Goal: Information Seeking & Learning: Learn about a topic

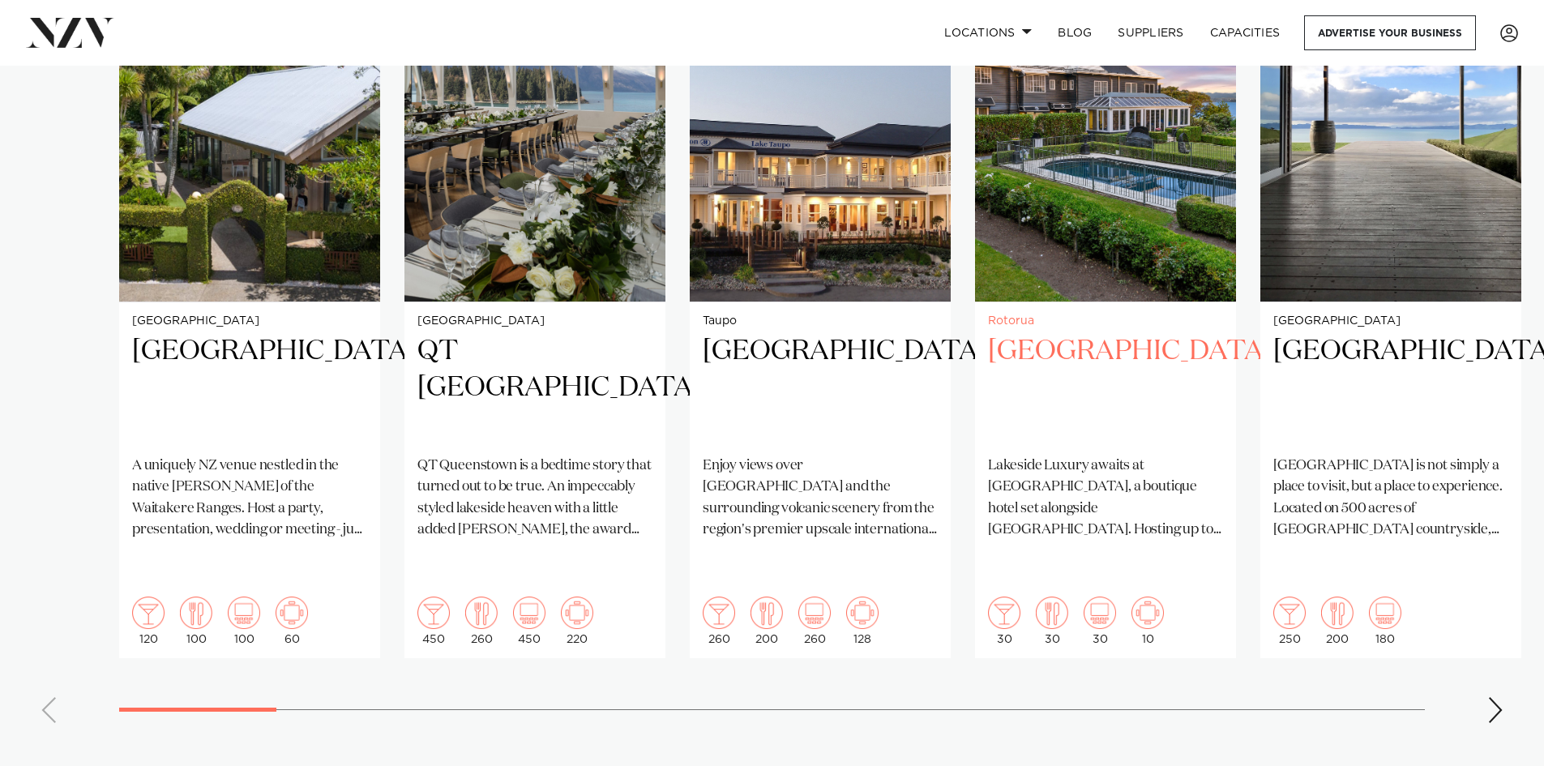
scroll to position [1297, 0]
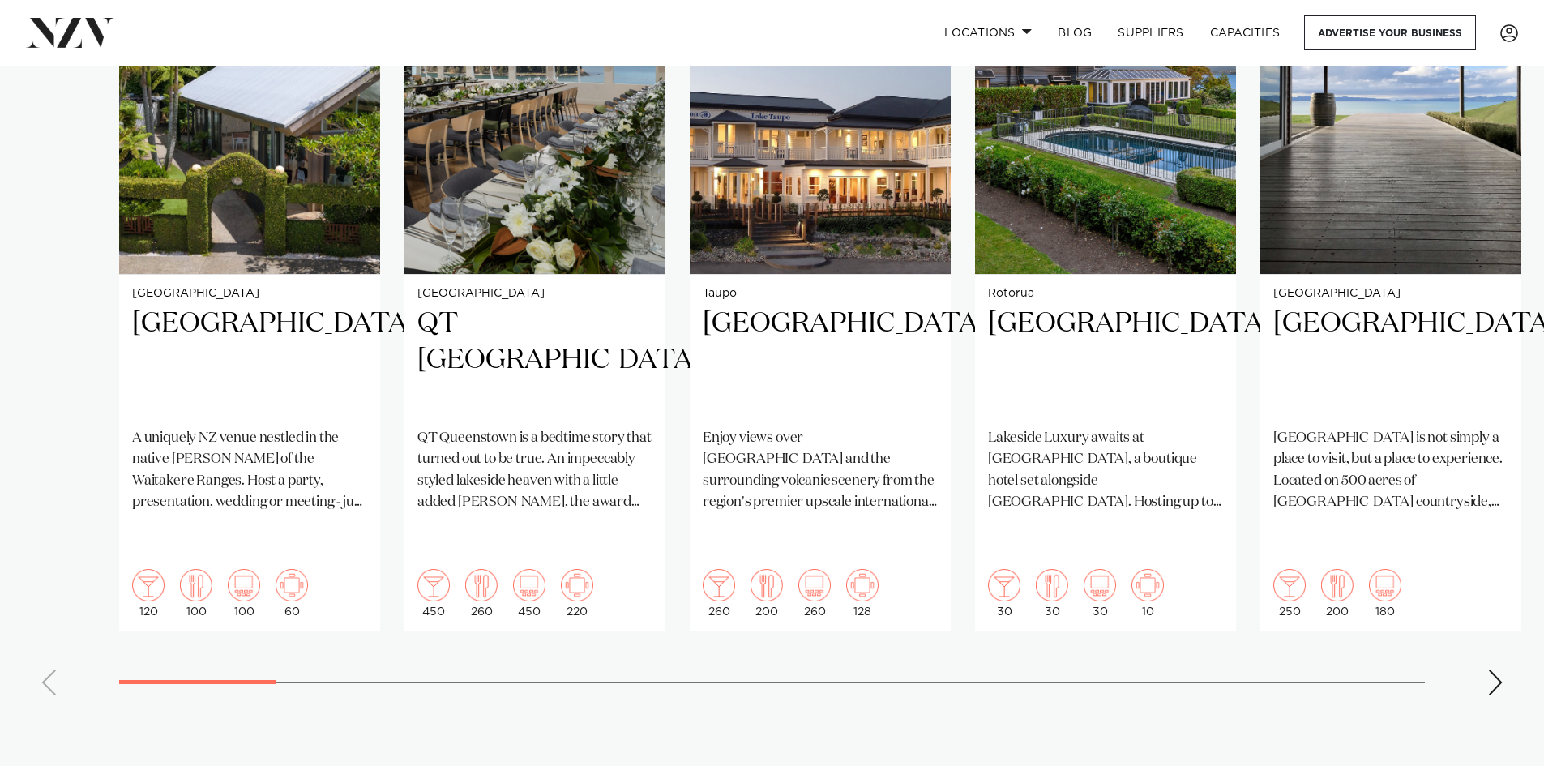
click at [1501, 670] on div "Next slide" at bounding box center [1496, 683] width 16 height 26
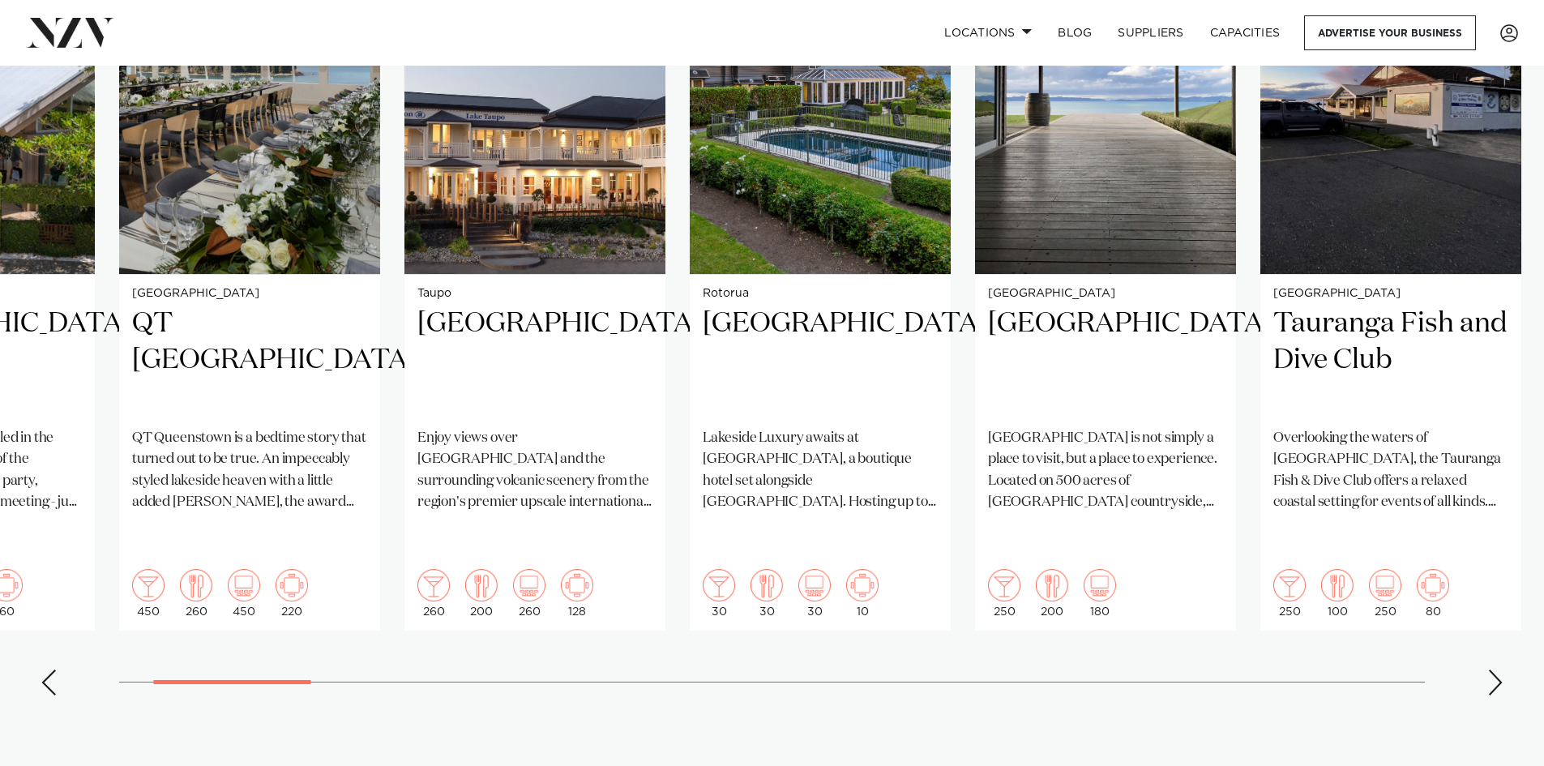
click at [1501, 670] on div "Next slide" at bounding box center [1496, 683] width 16 height 26
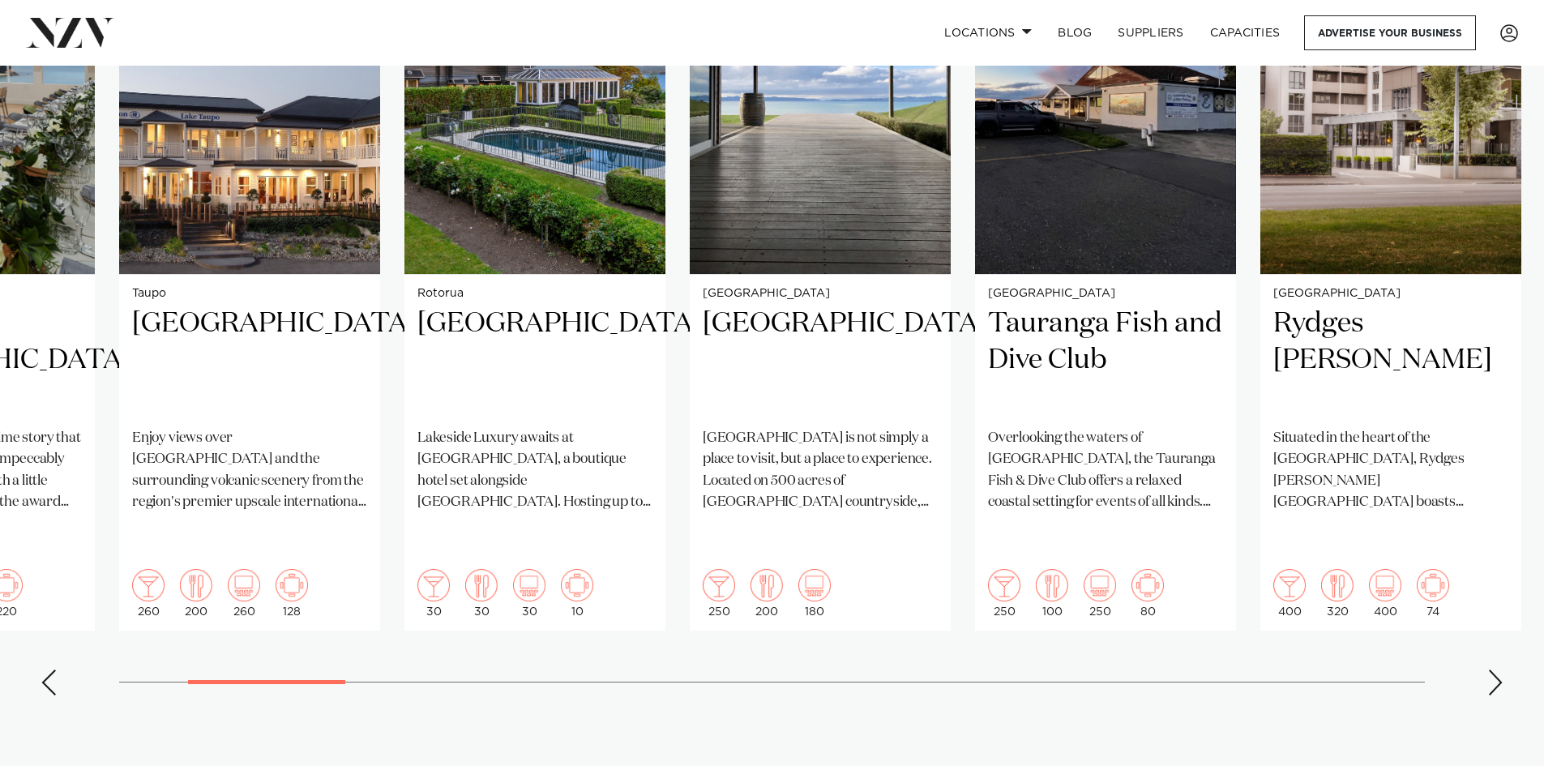
click at [1501, 670] on div "Next slide" at bounding box center [1496, 683] width 16 height 26
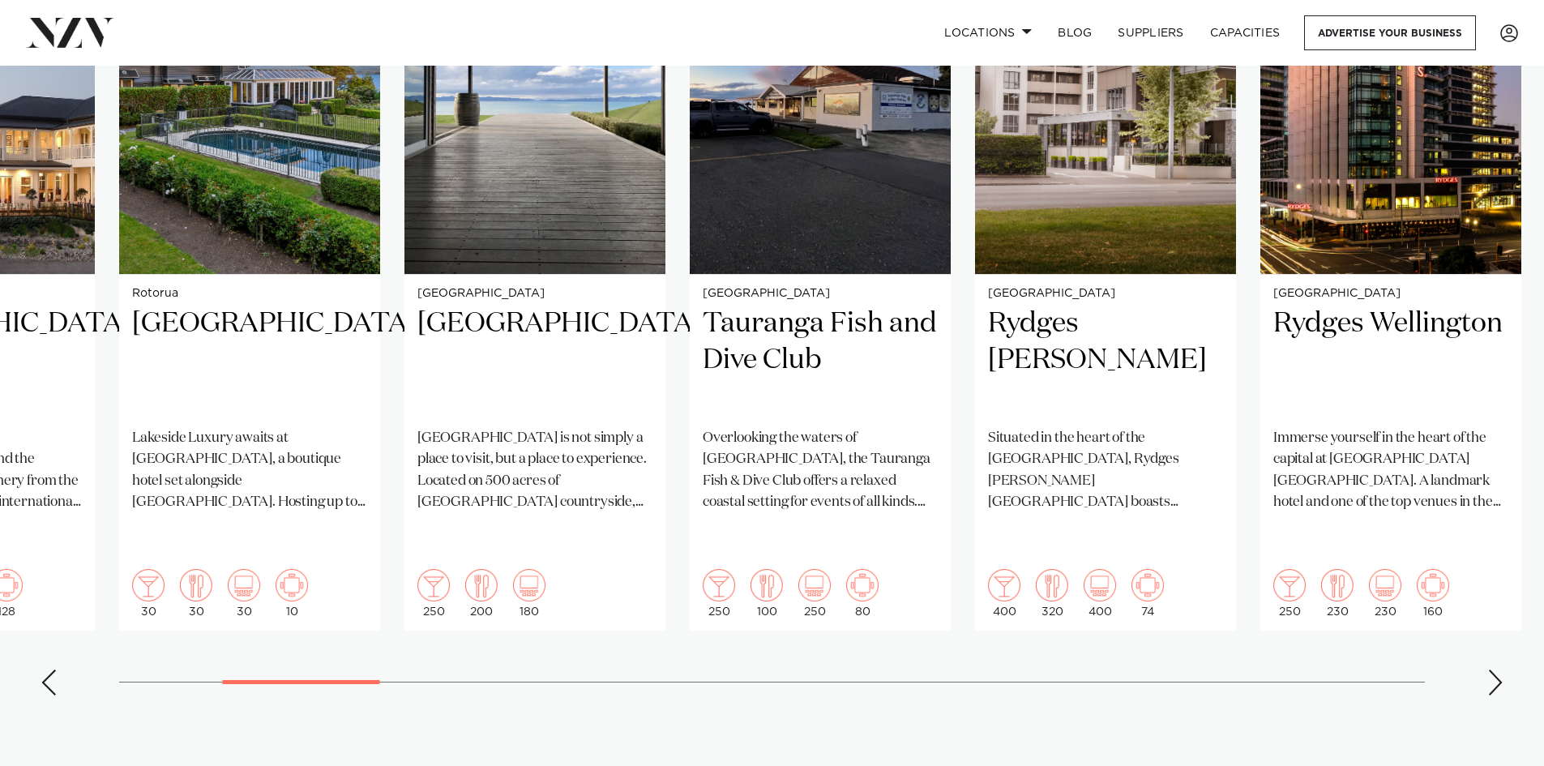
click at [1501, 670] on div "Next slide" at bounding box center [1496, 683] width 16 height 26
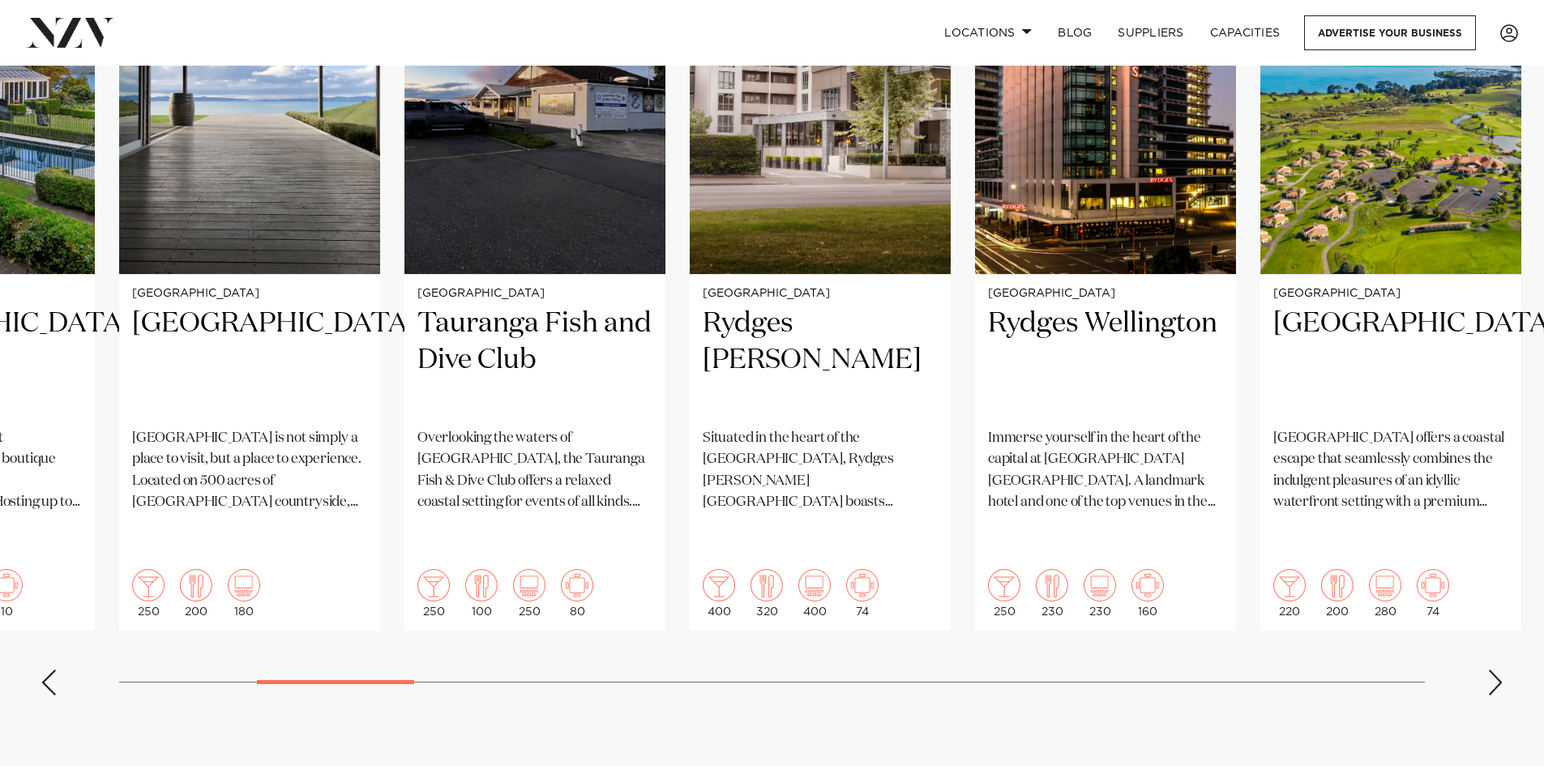
scroll to position [1216, 0]
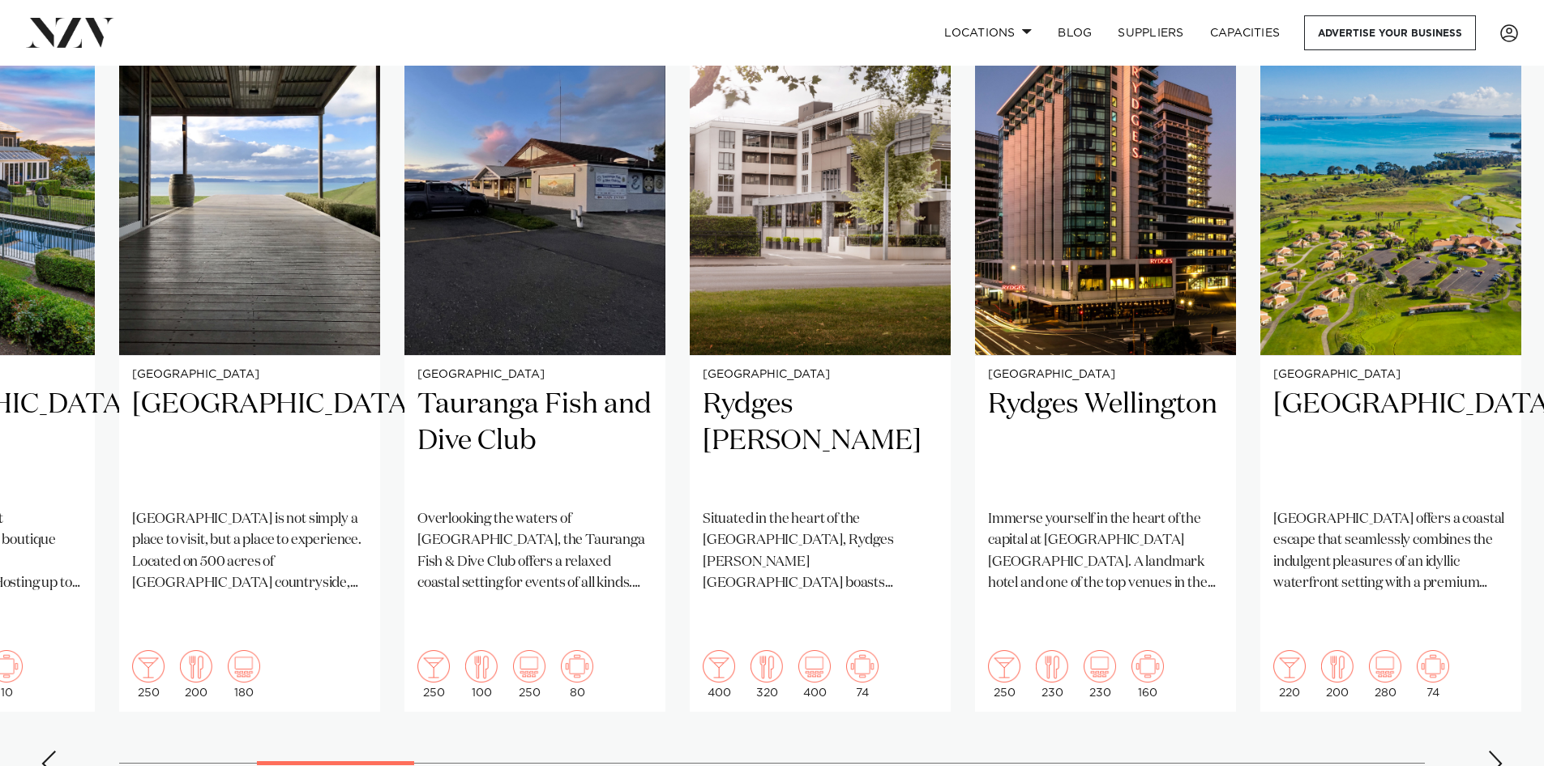
click at [1496, 751] on div "Next slide" at bounding box center [1496, 764] width 16 height 26
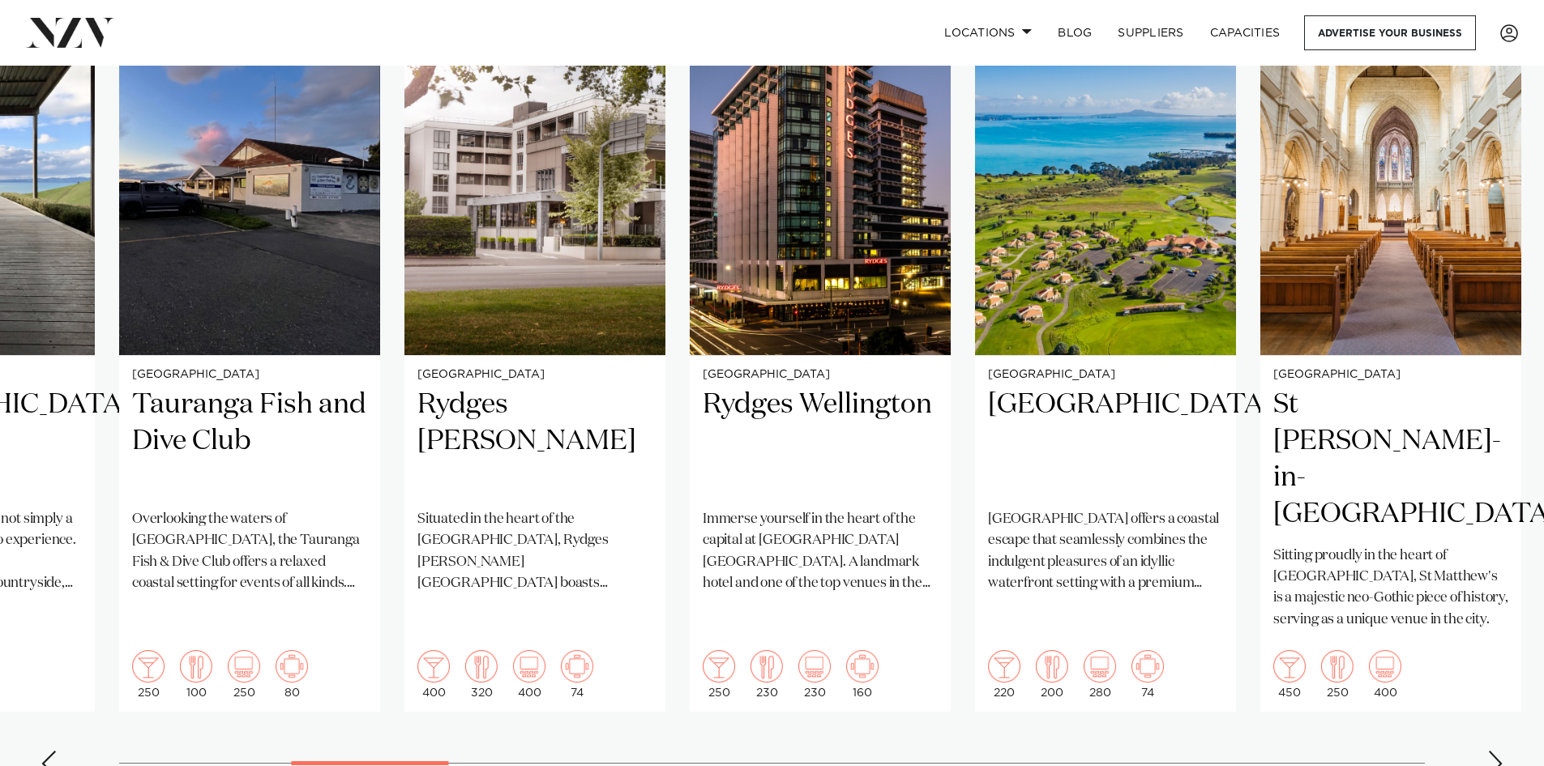
click at [1496, 751] on div "Next slide" at bounding box center [1496, 764] width 16 height 26
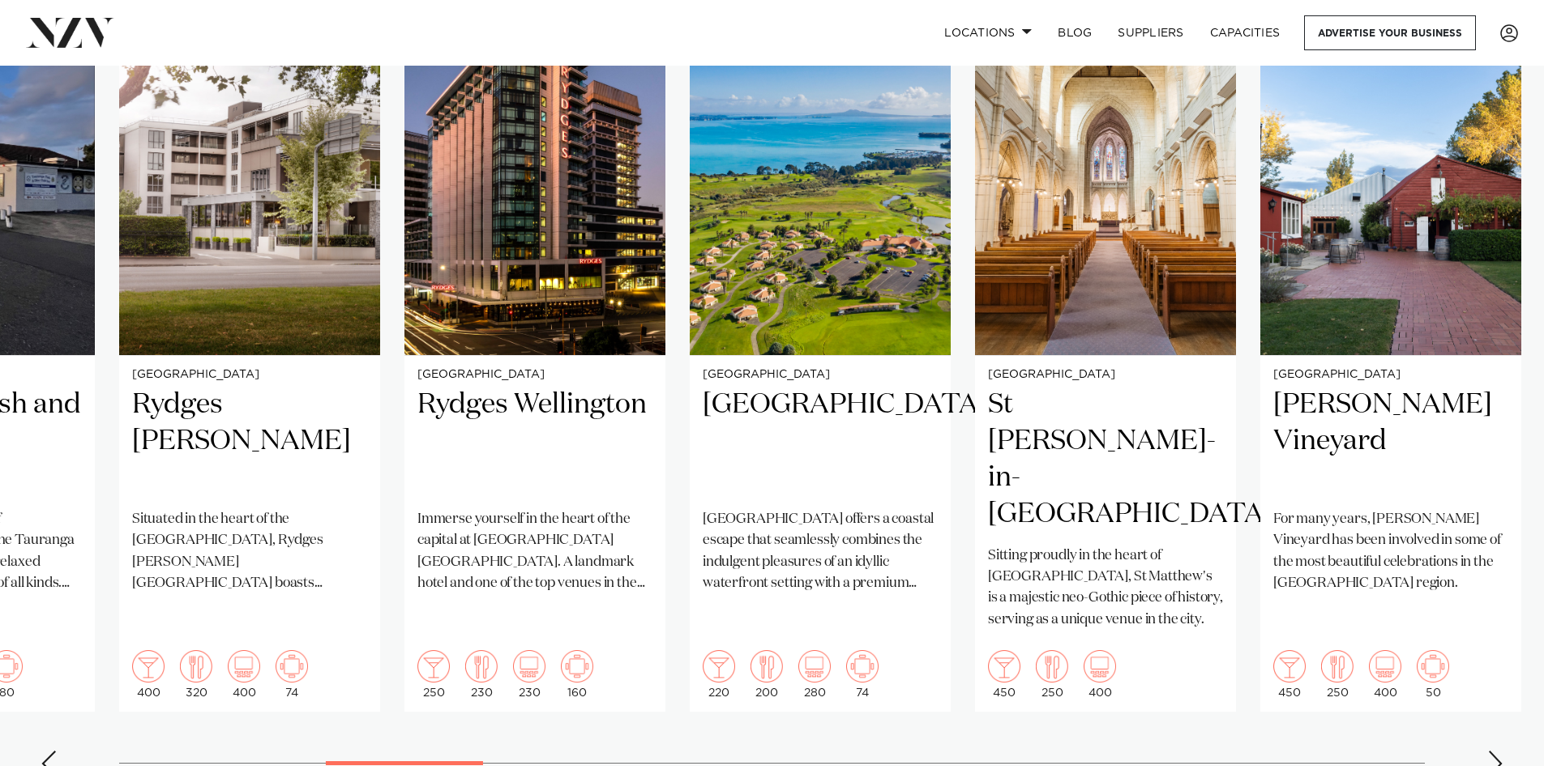
click at [1496, 751] on div "Next slide" at bounding box center [1496, 764] width 16 height 26
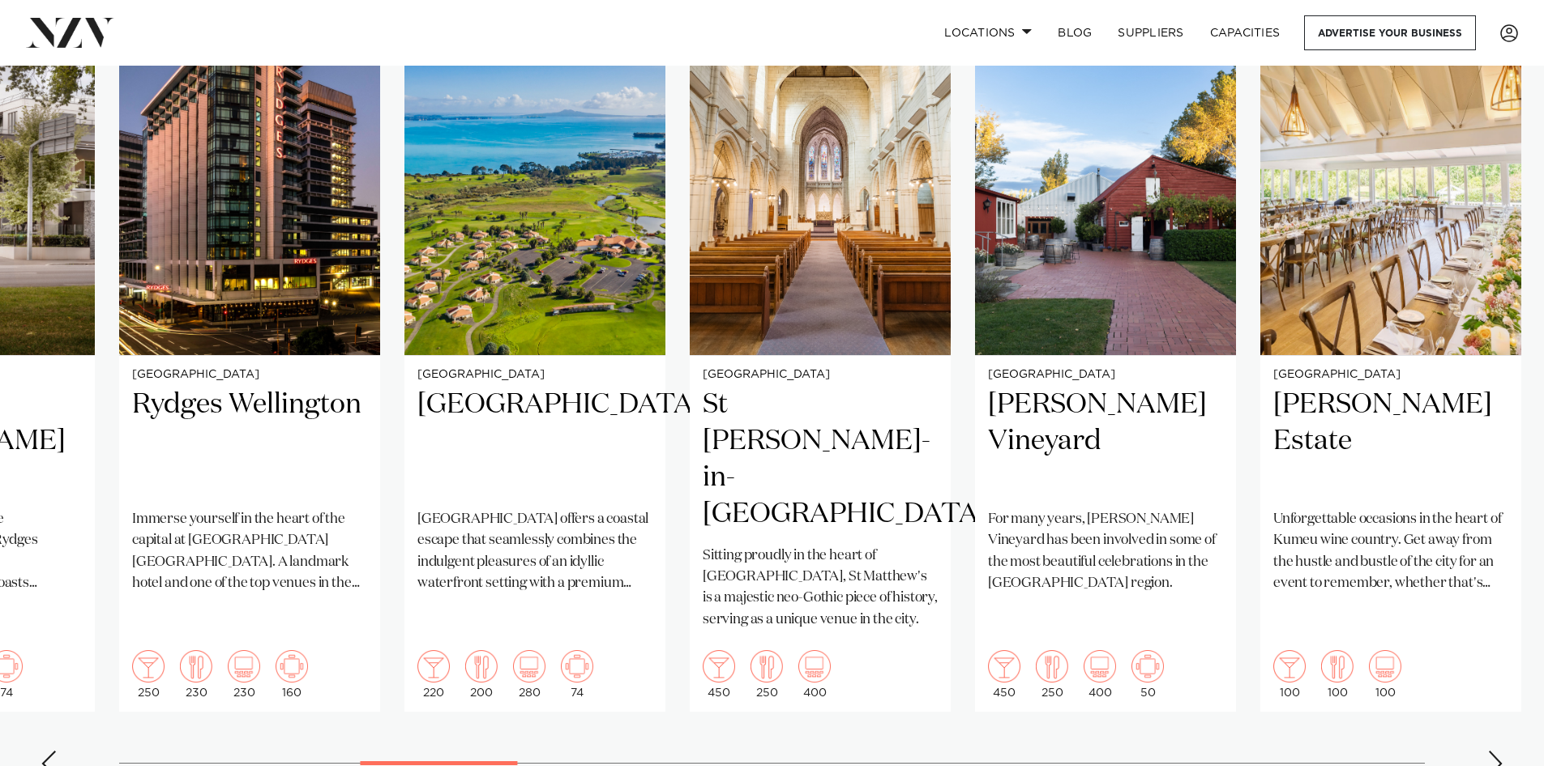
click at [1496, 751] on div "Next slide" at bounding box center [1496, 764] width 16 height 26
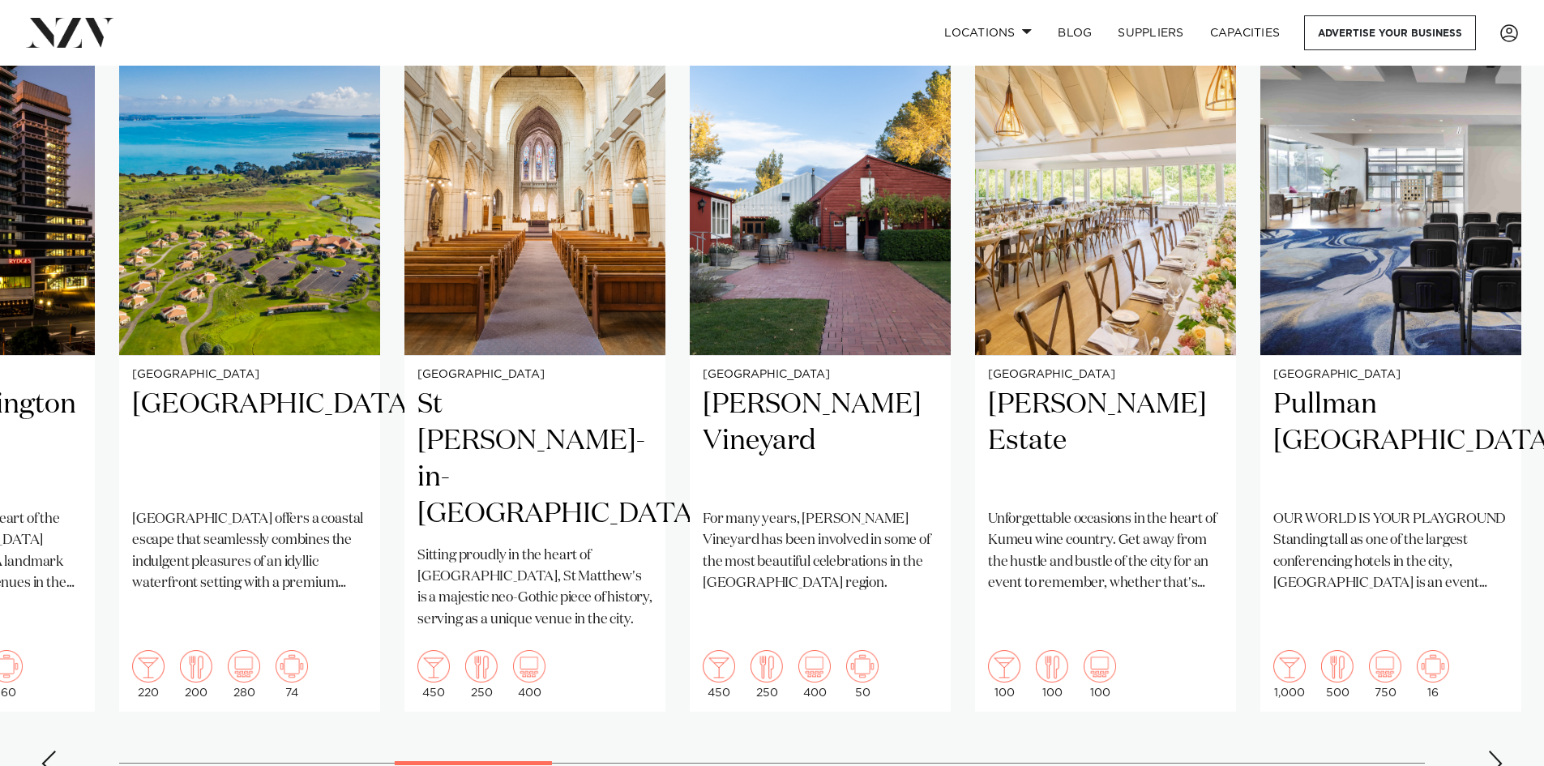
click at [1496, 751] on div "Next slide" at bounding box center [1496, 764] width 16 height 26
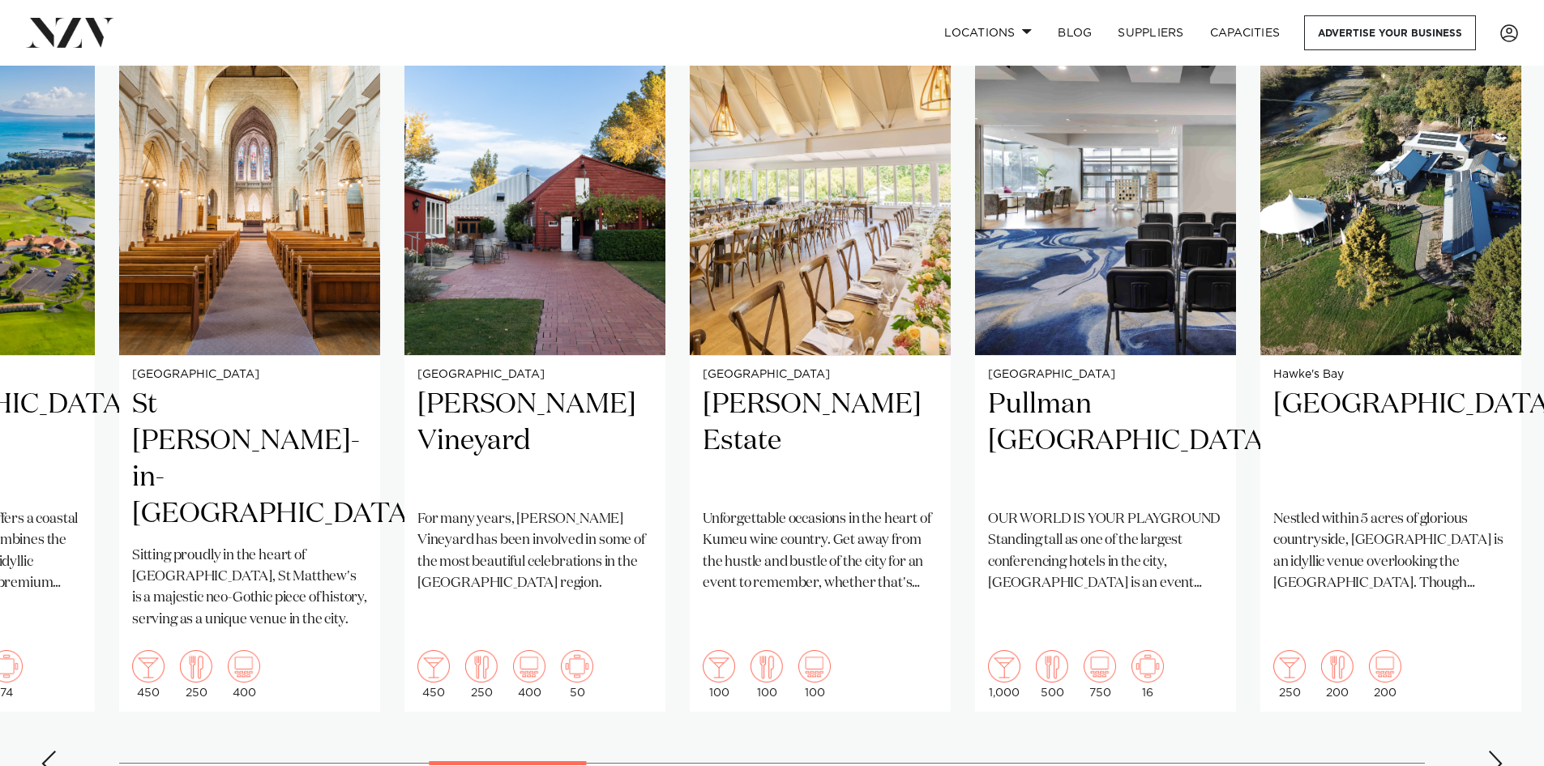
click at [1496, 751] on div "Next slide" at bounding box center [1496, 764] width 16 height 26
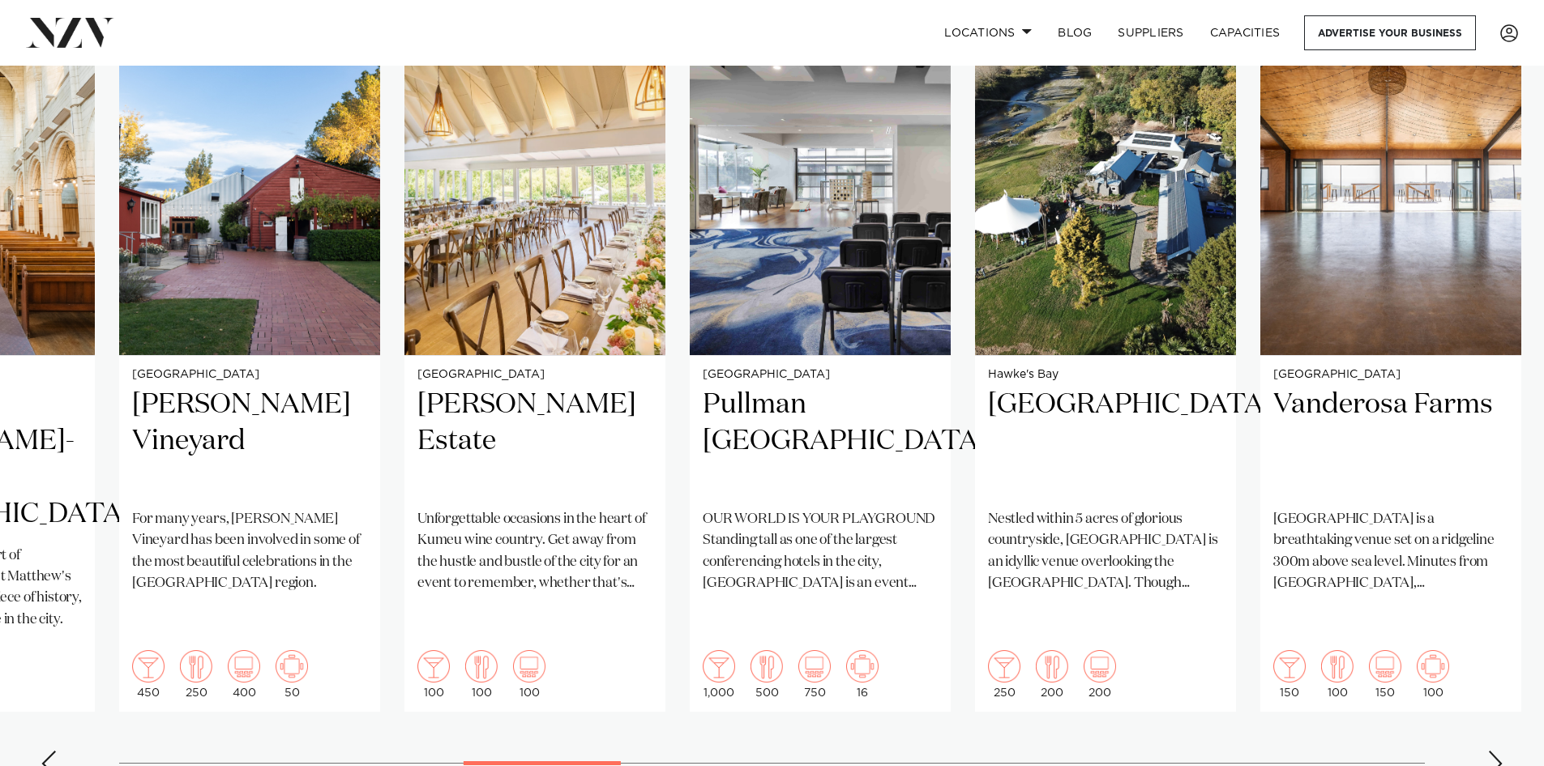
click at [1496, 751] on div "Next slide" at bounding box center [1496, 764] width 16 height 26
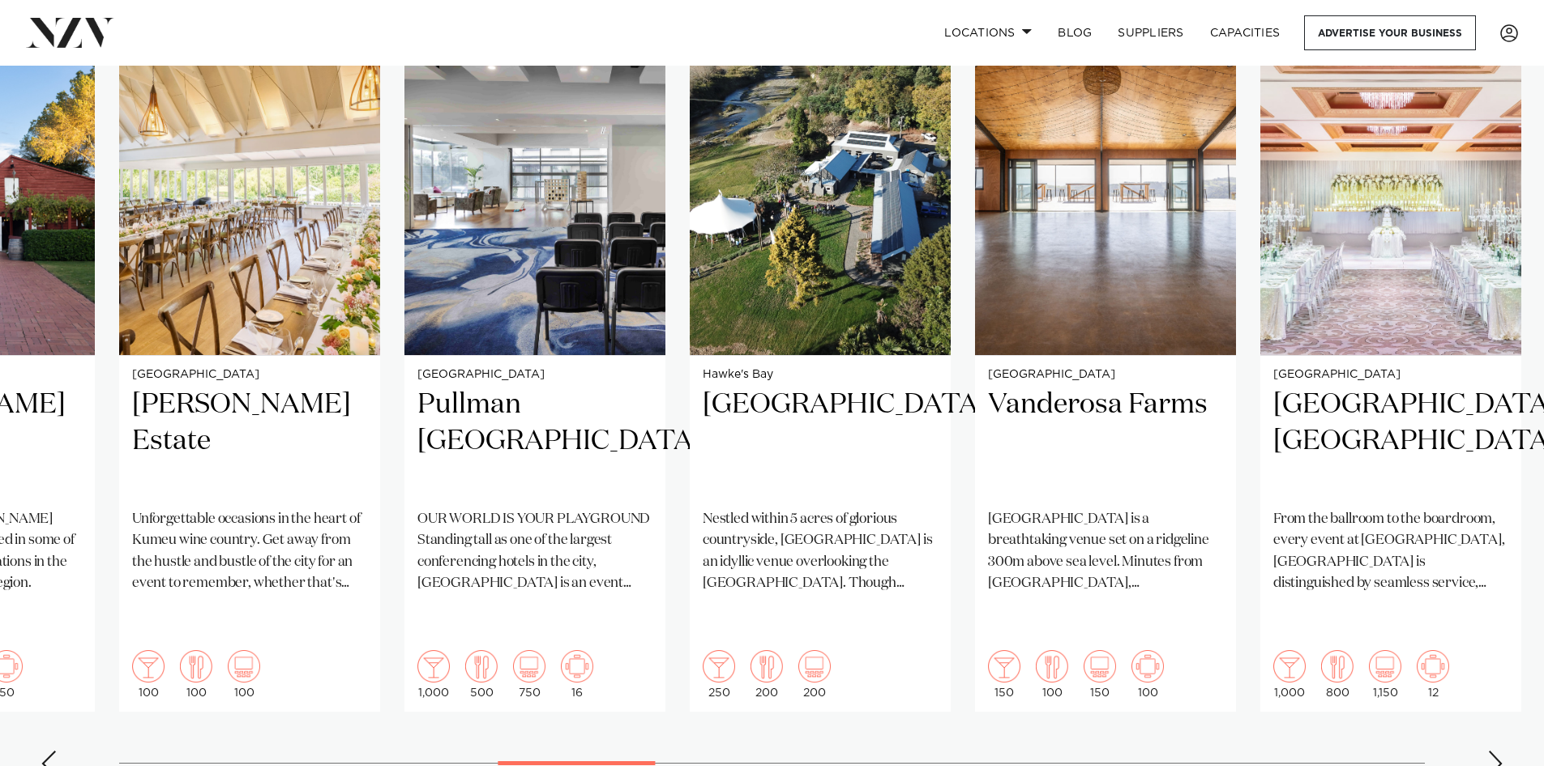
click at [1496, 751] on div "Next slide" at bounding box center [1496, 764] width 16 height 26
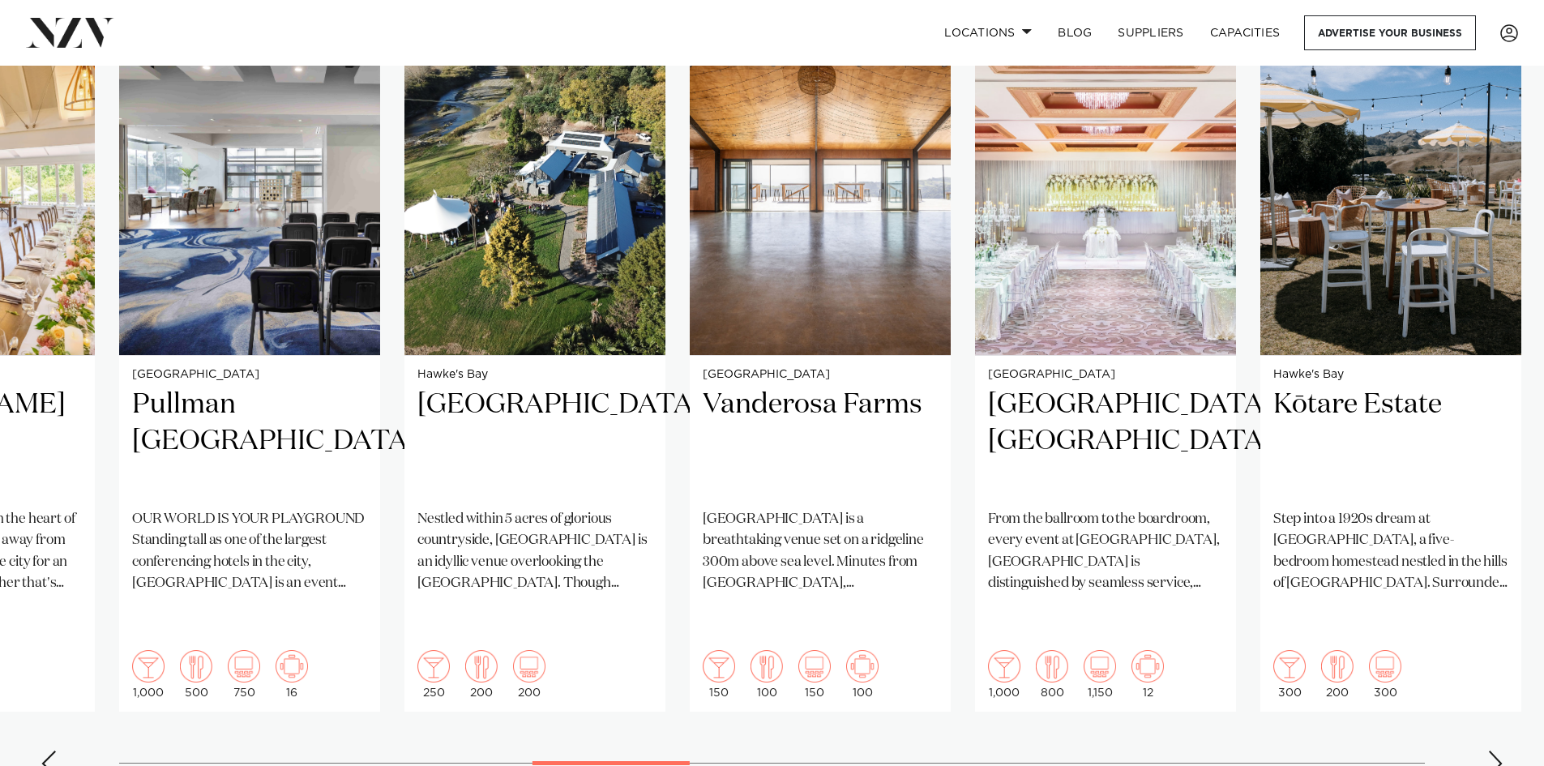
click at [1496, 751] on div "Next slide" at bounding box center [1496, 764] width 16 height 26
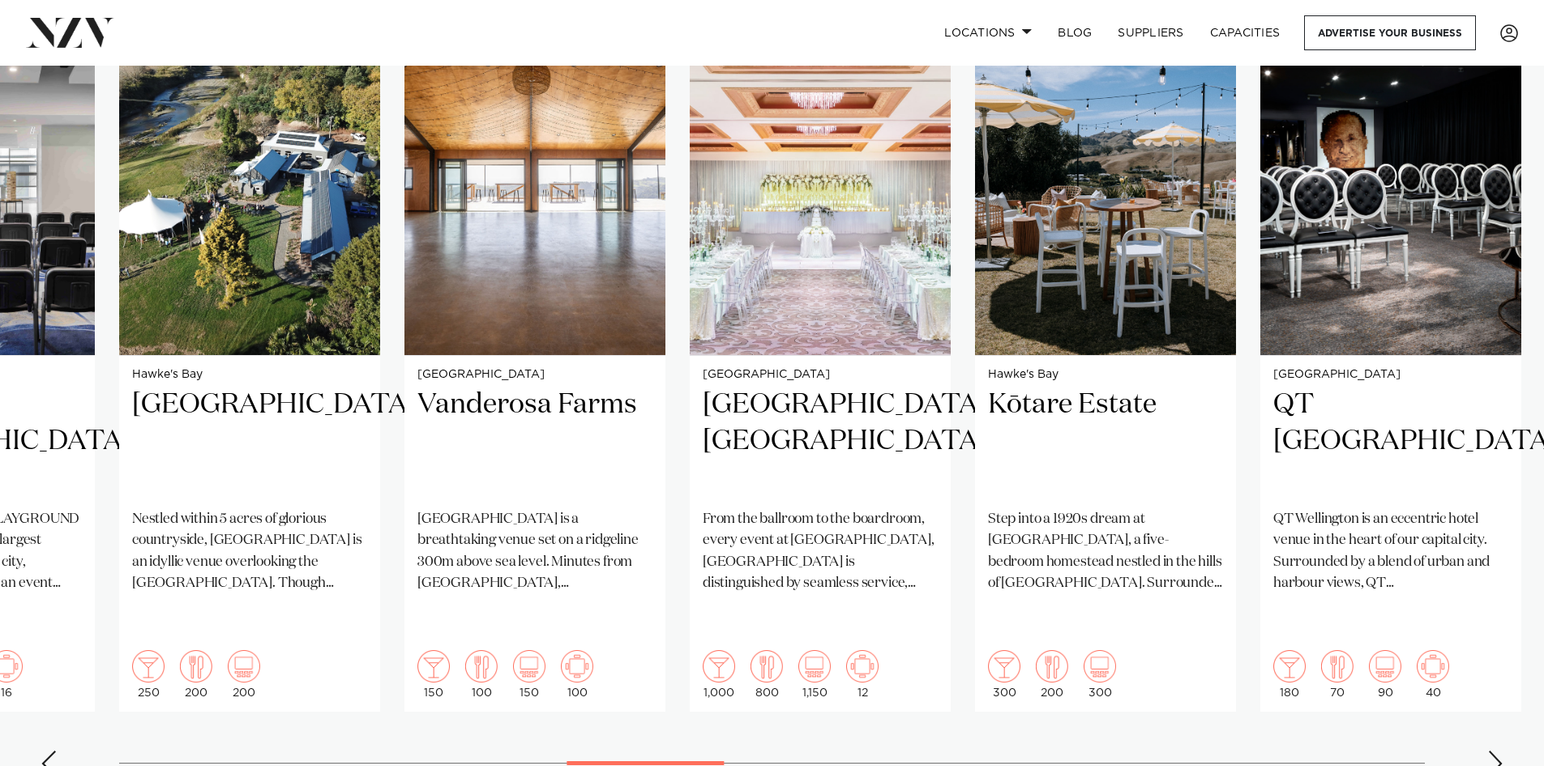
click at [1496, 751] on div "Next slide" at bounding box center [1496, 764] width 16 height 26
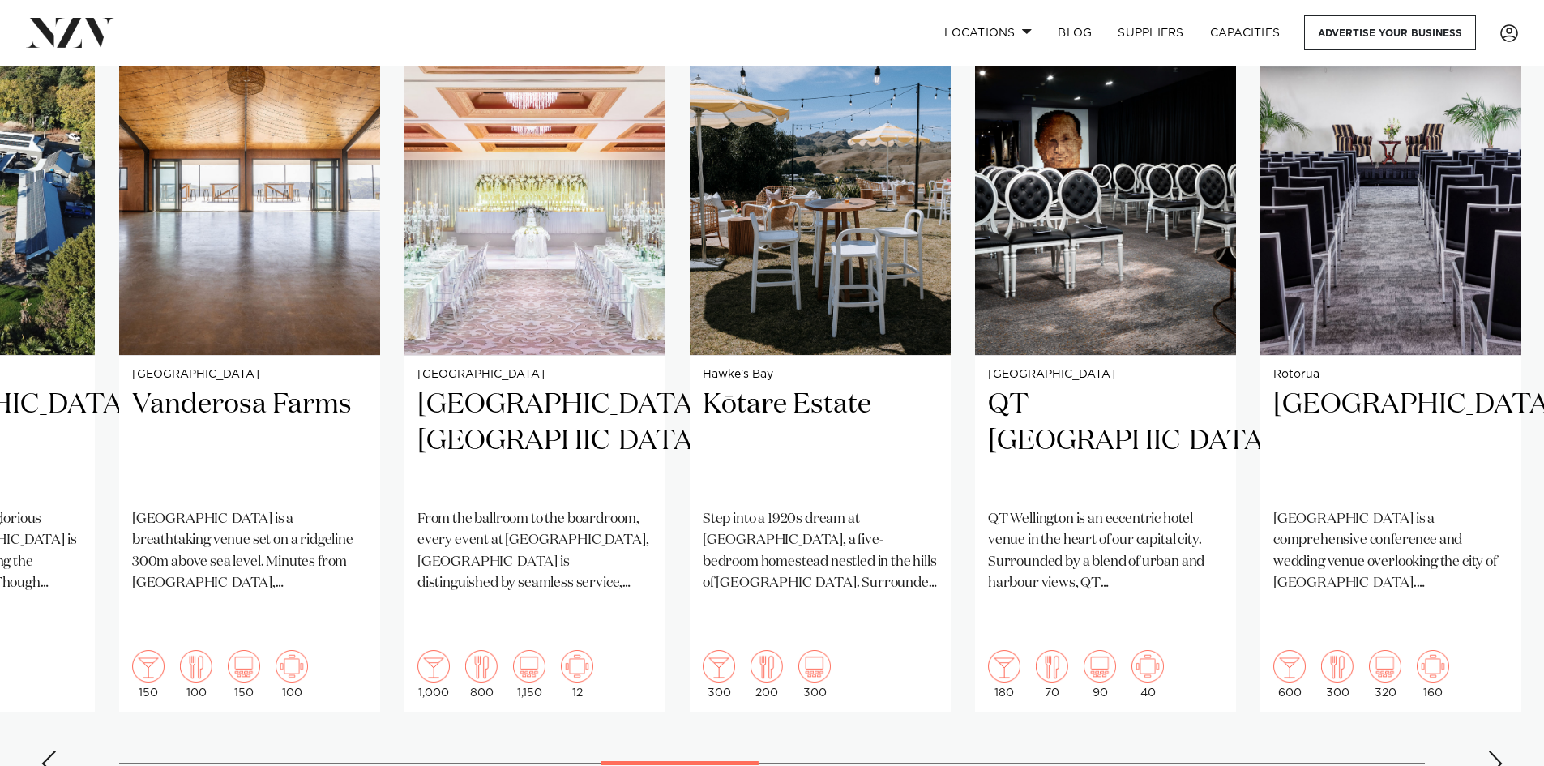
click at [1496, 751] on div "Next slide" at bounding box center [1496, 764] width 16 height 26
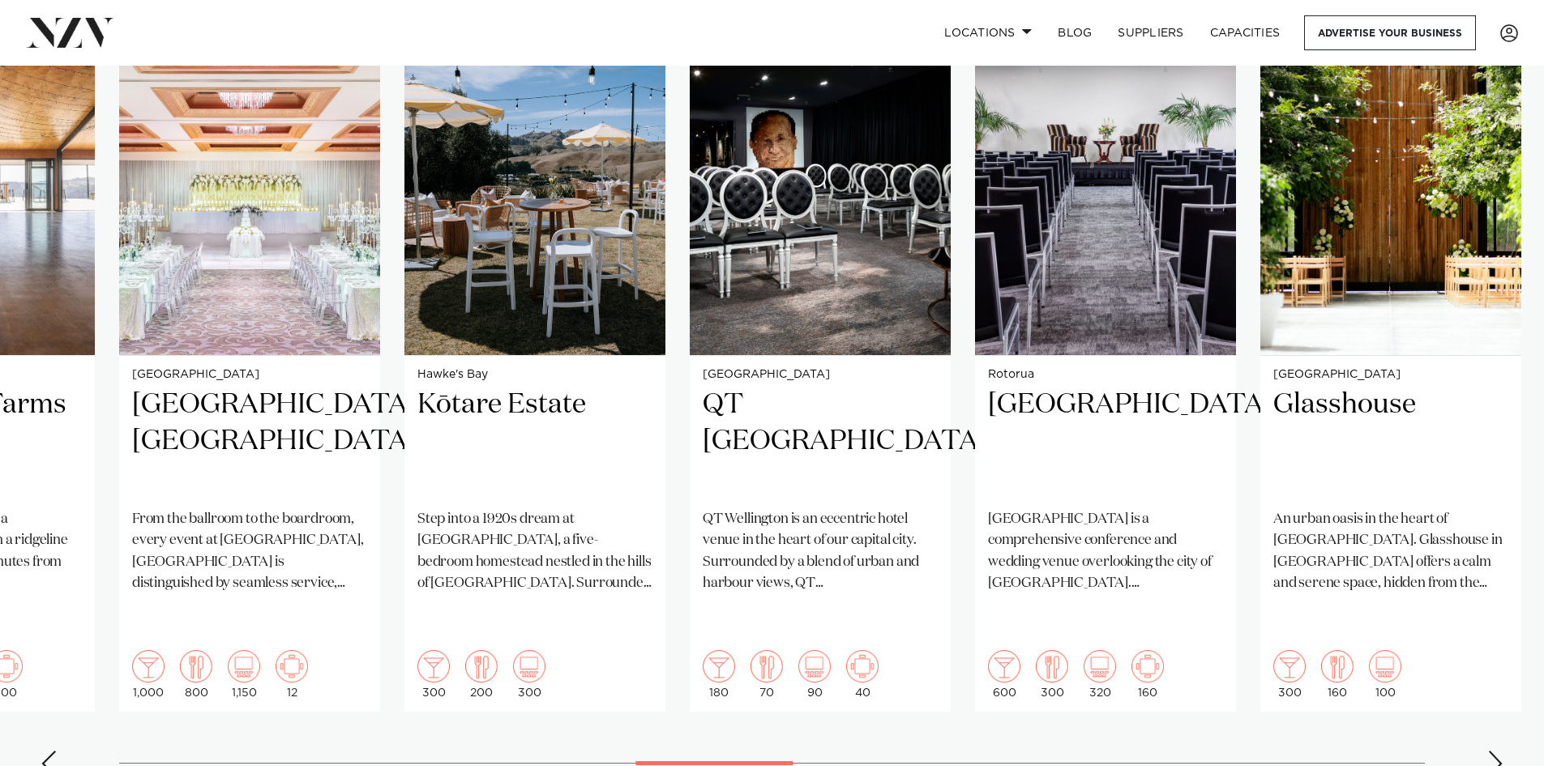
click at [1496, 751] on div "Next slide" at bounding box center [1496, 764] width 16 height 26
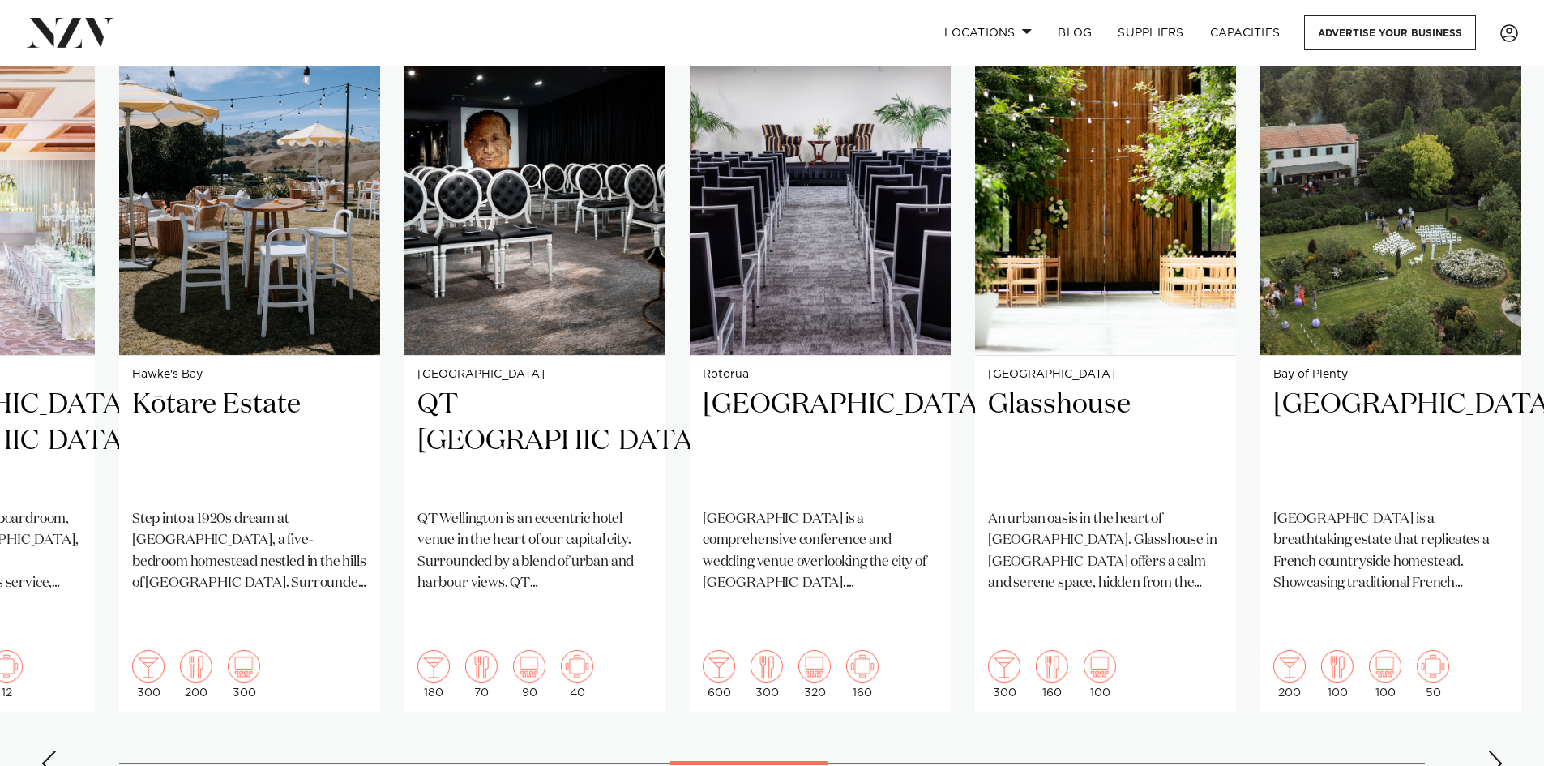
click at [1496, 751] on div "Next slide" at bounding box center [1496, 764] width 16 height 26
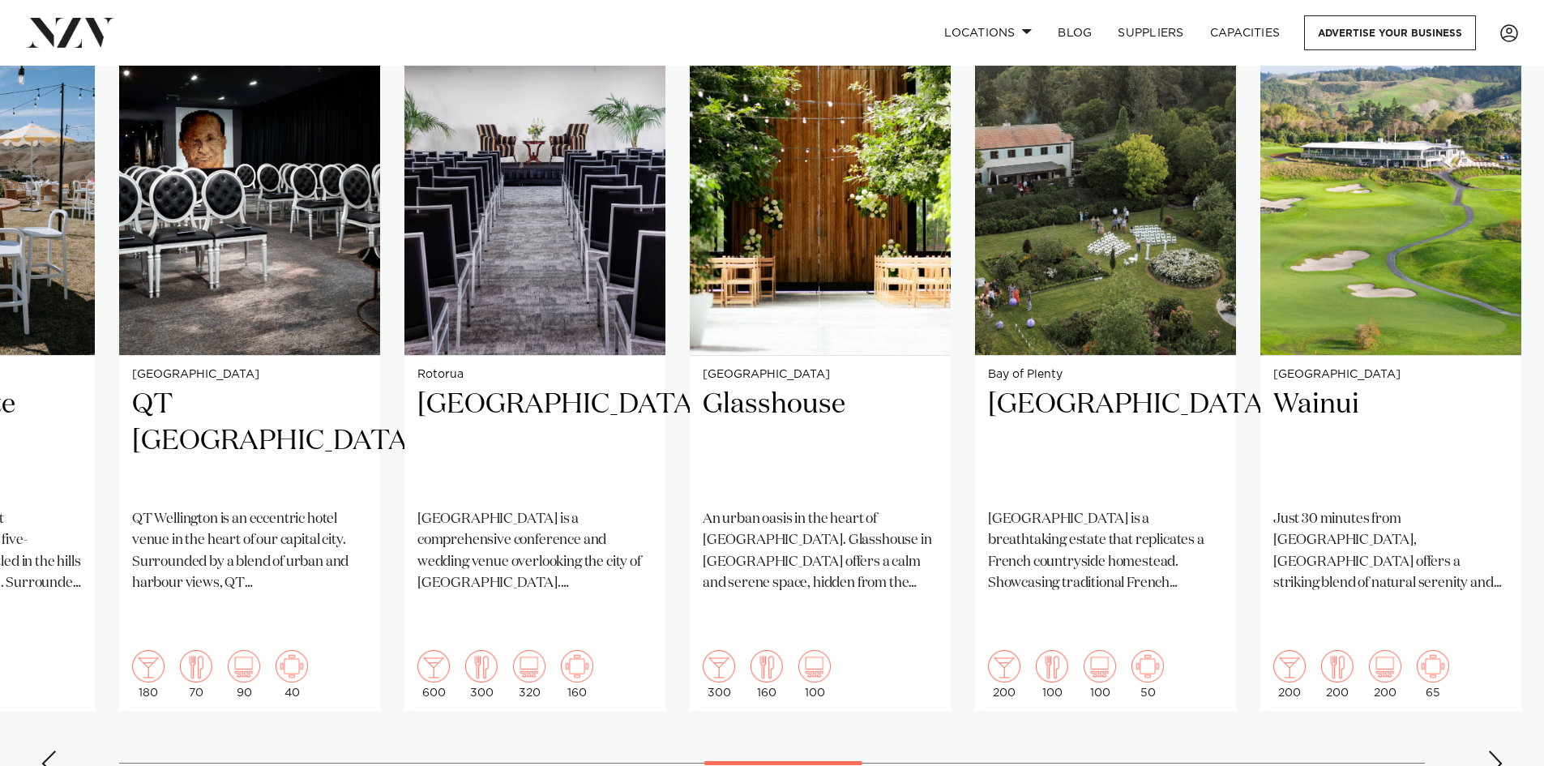
click at [1496, 751] on div "Next slide" at bounding box center [1496, 764] width 16 height 26
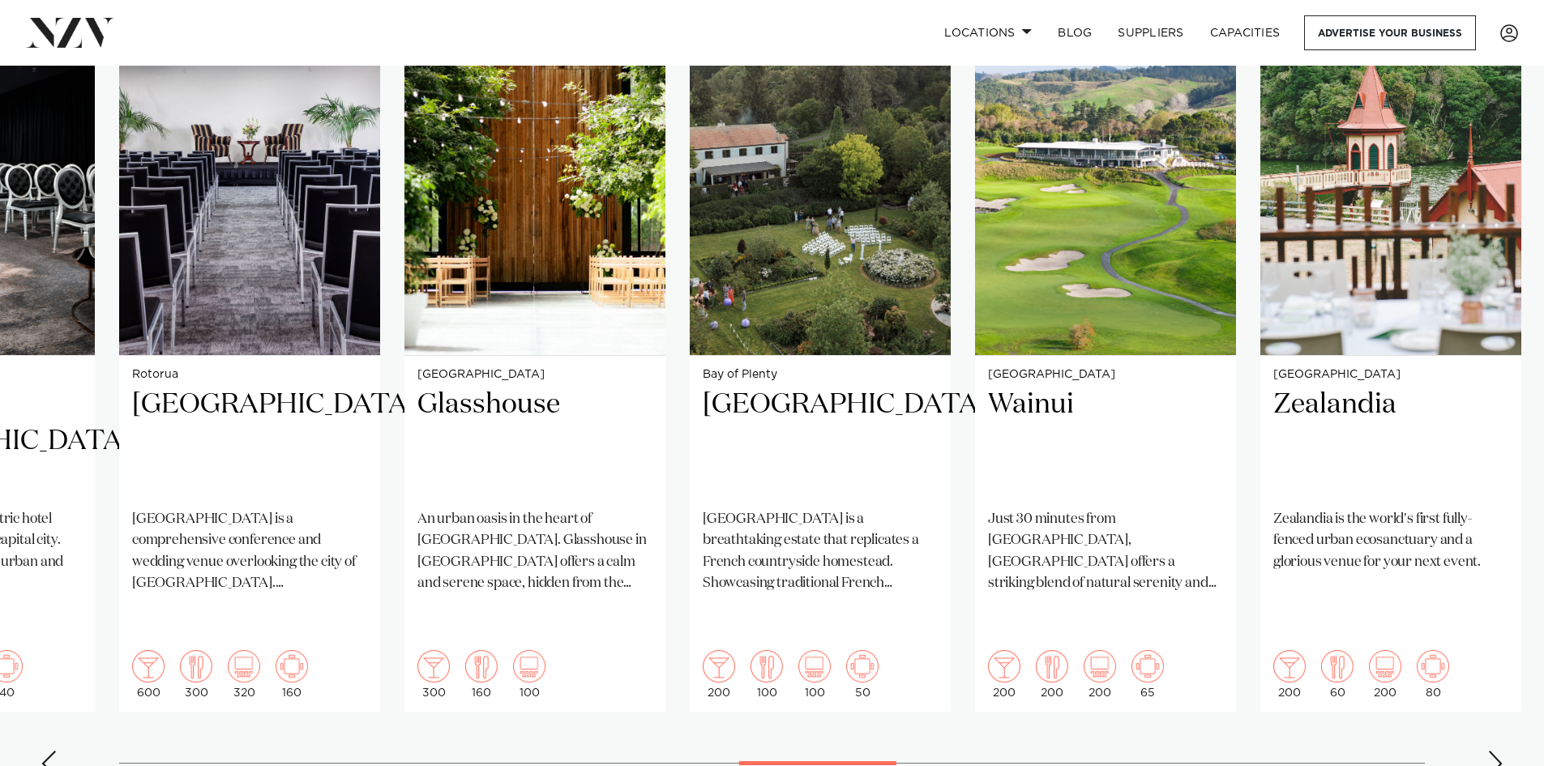
click at [1496, 751] on div "Next slide" at bounding box center [1496, 764] width 16 height 26
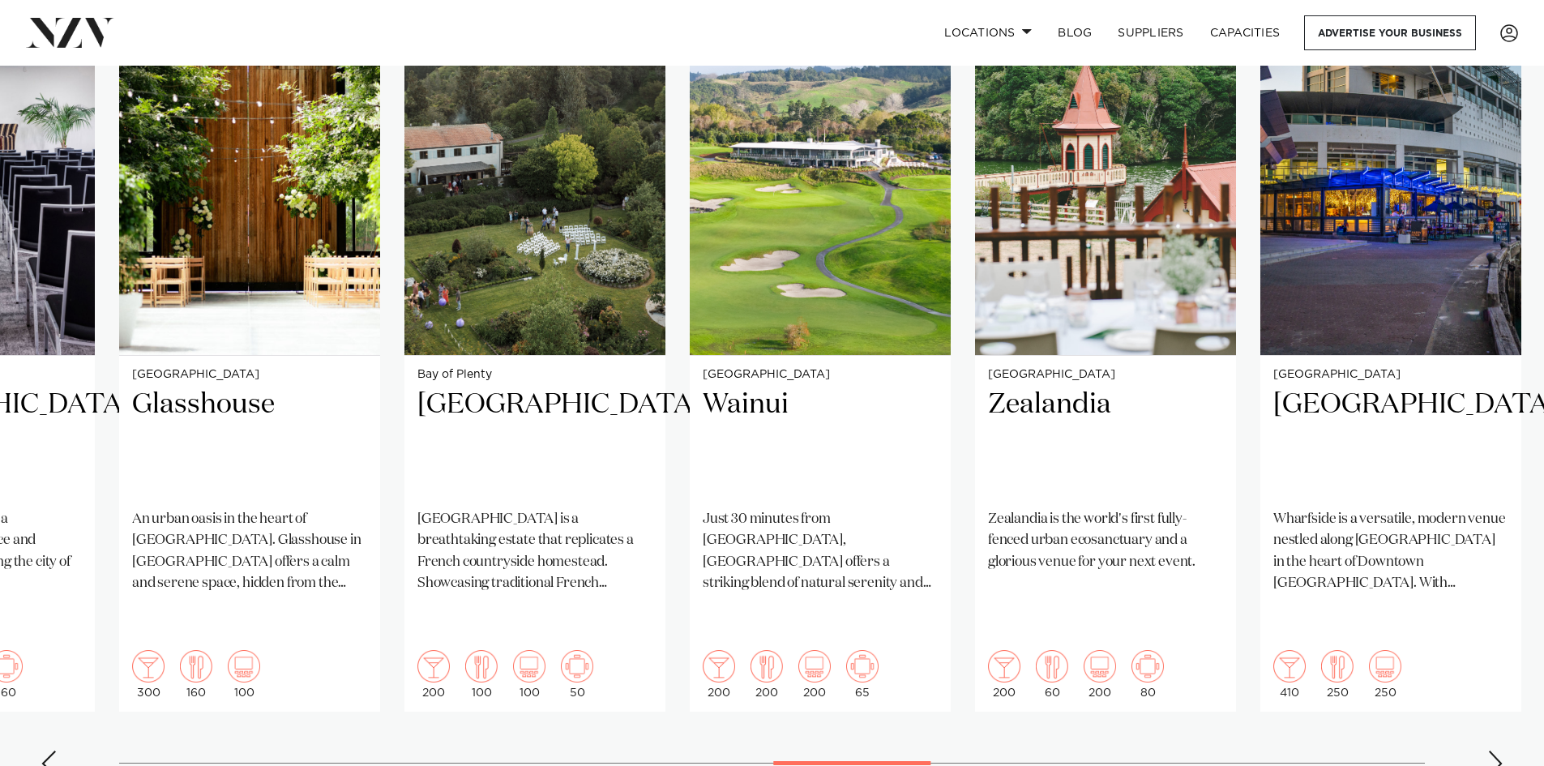
click at [1497, 751] on div "Next slide" at bounding box center [1496, 764] width 16 height 26
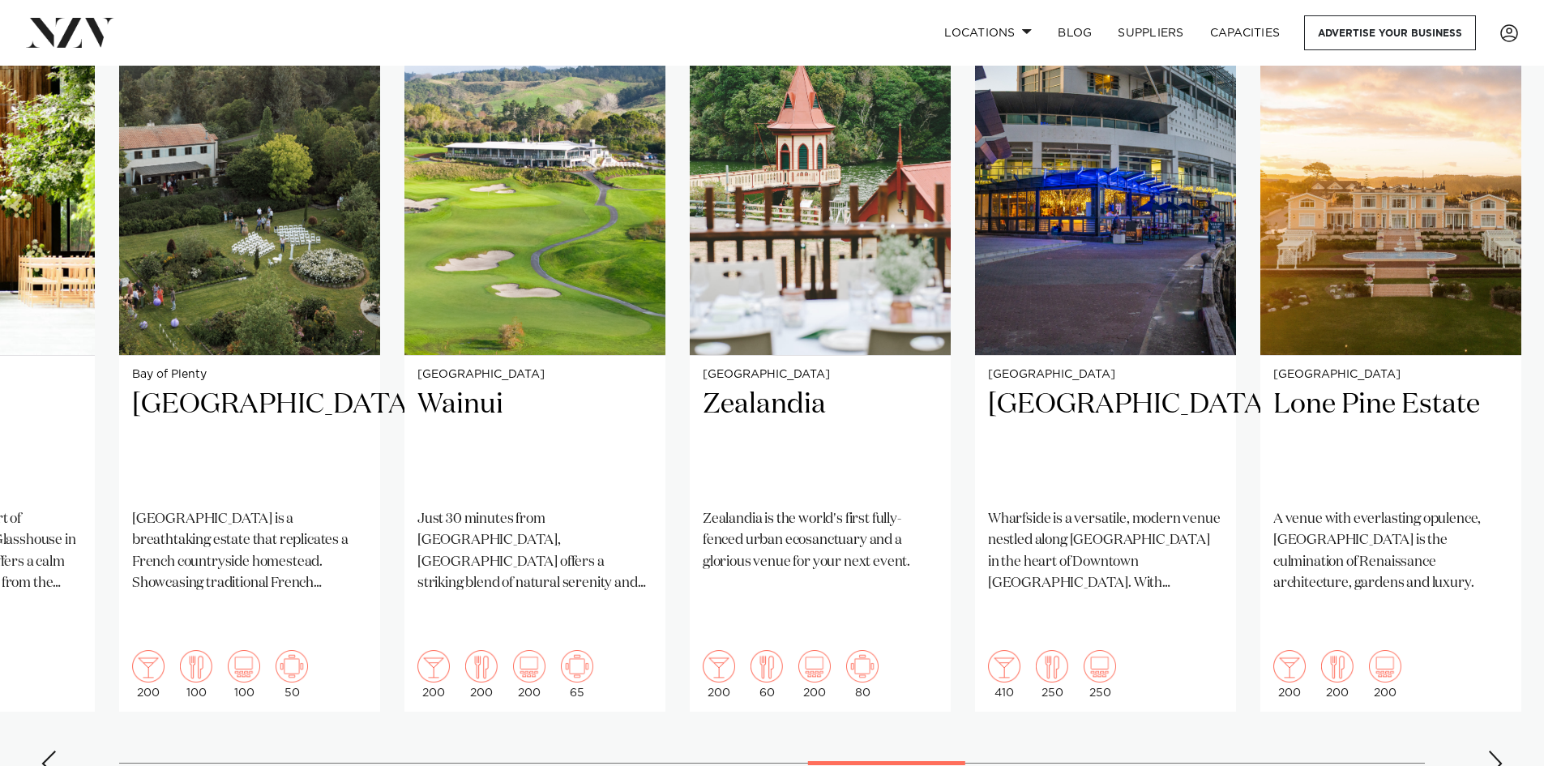
click at [1497, 751] on div "Next slide" at bounding box center [1496, 764] width 16 height 26
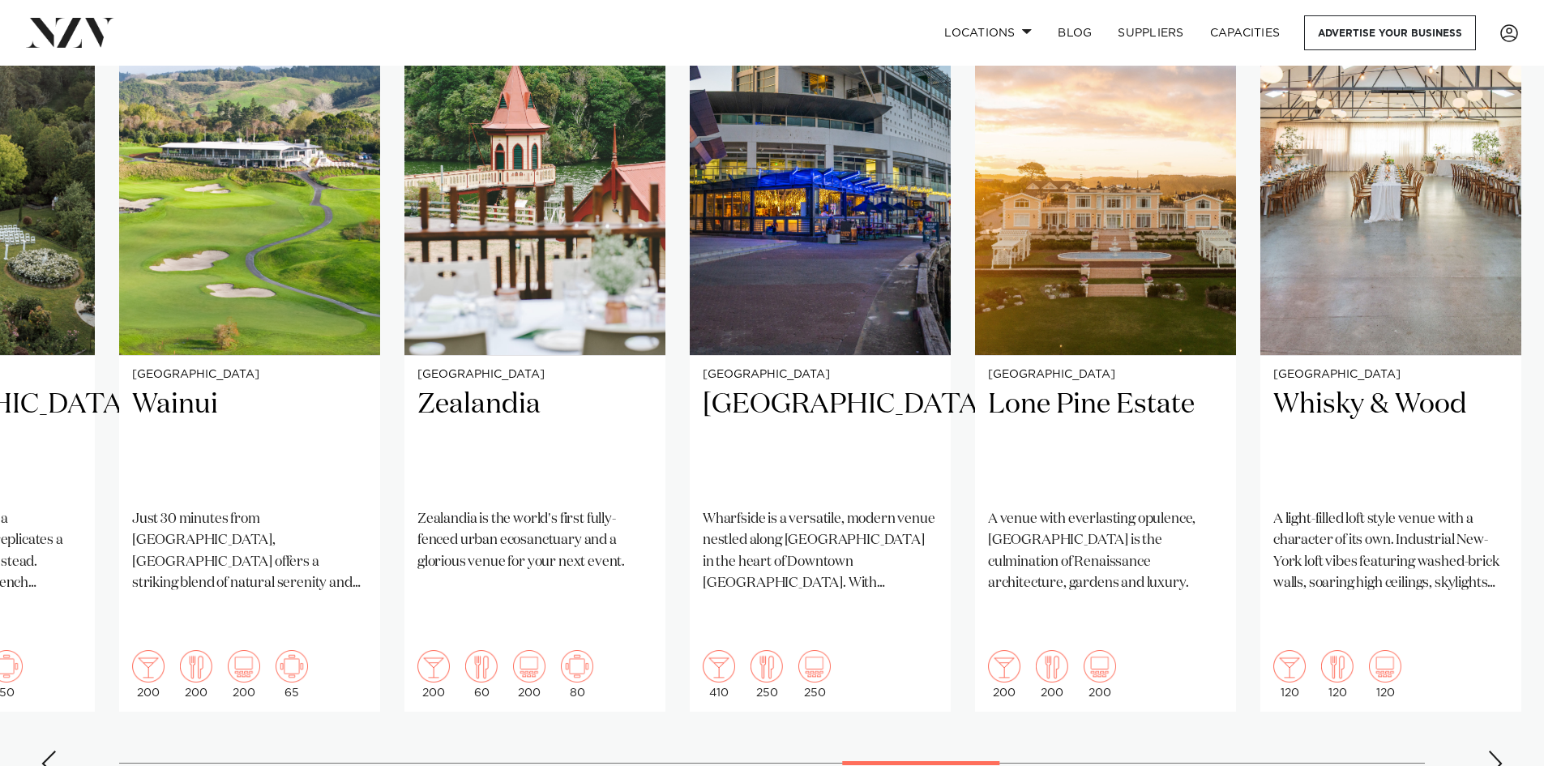
click at [1493, 751] on div "Next slide" at bounding box center [1496, 764] width 16 height 26
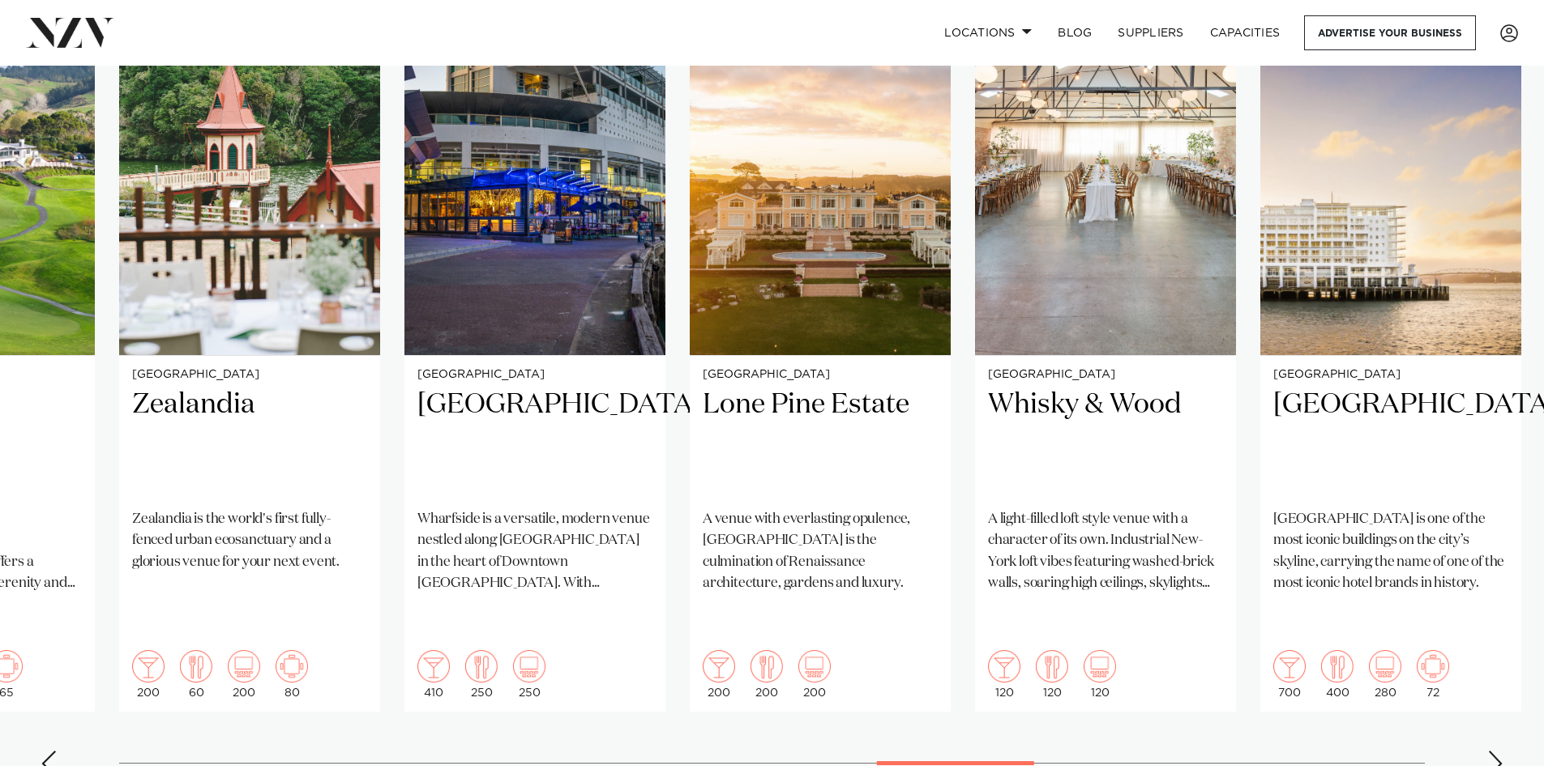
click at [1493, 751] on div "Next slide" at bounding box center [1496, 764] width 16 height 26
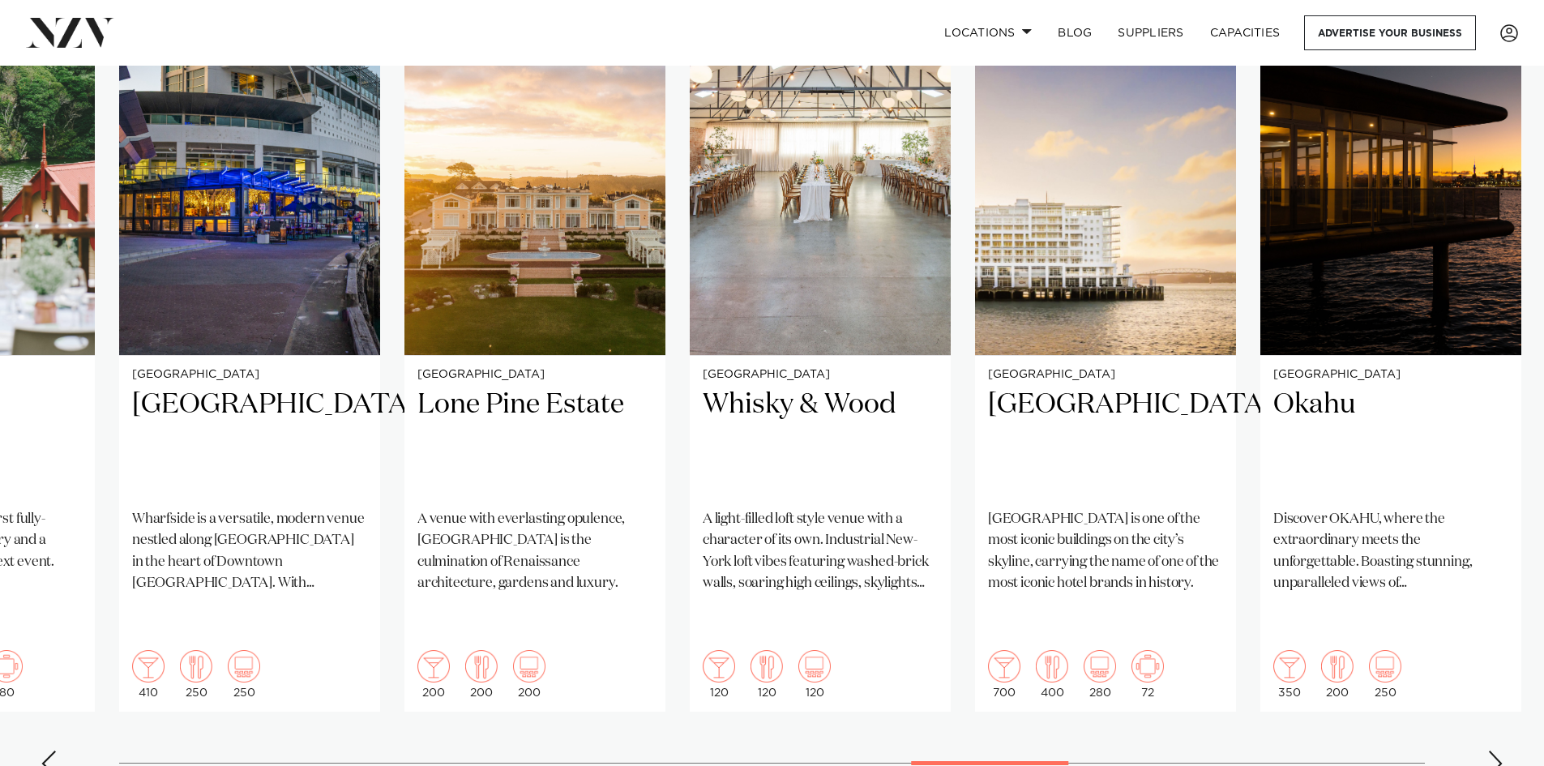
click at [1493, 751] on div "Next slide" at bounding box center [1496, 764] width 16 height 26
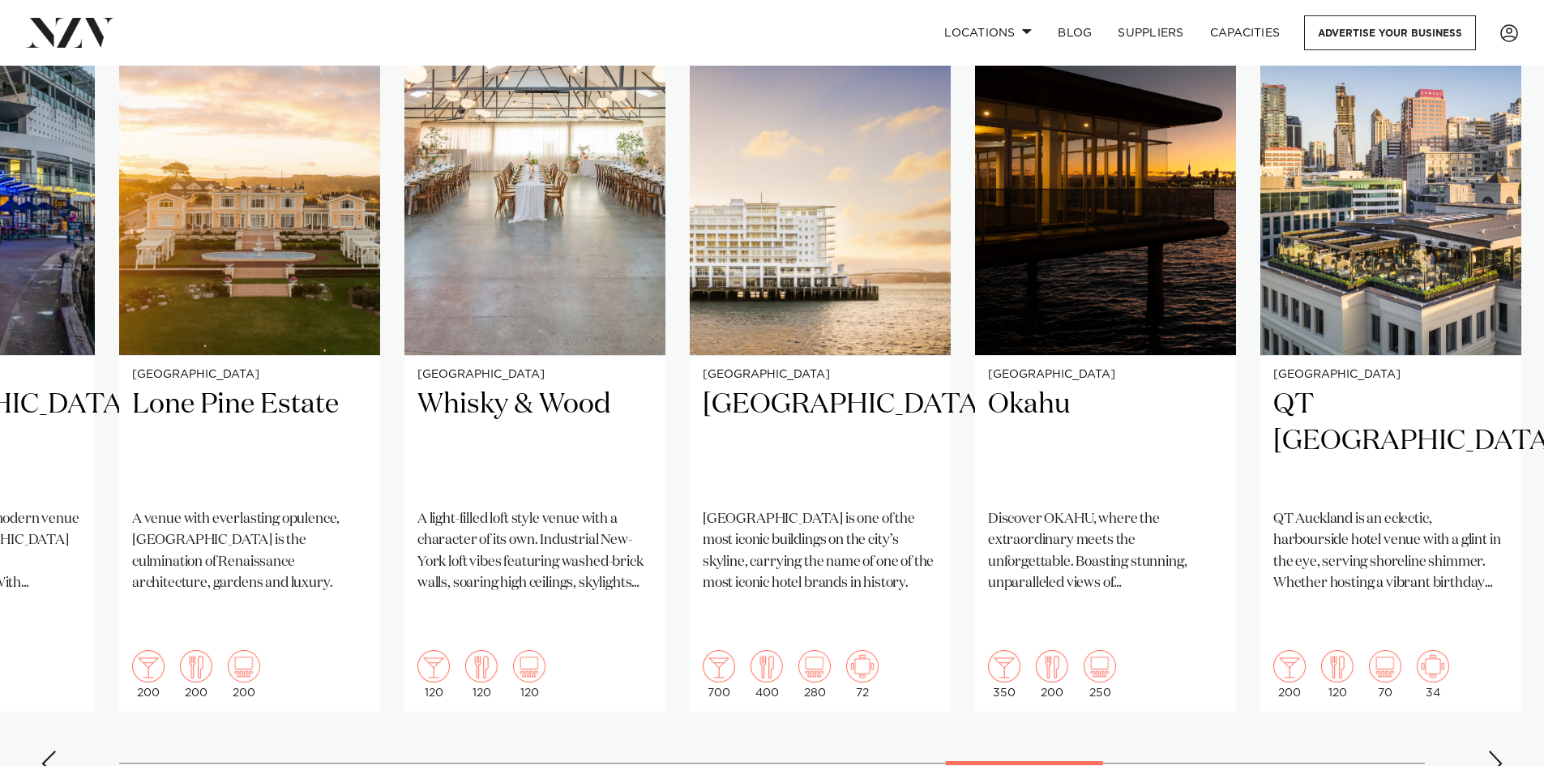
click at [1493, 751] on div "Next slide" at bounding box center [1496, 764] width 16 height 26
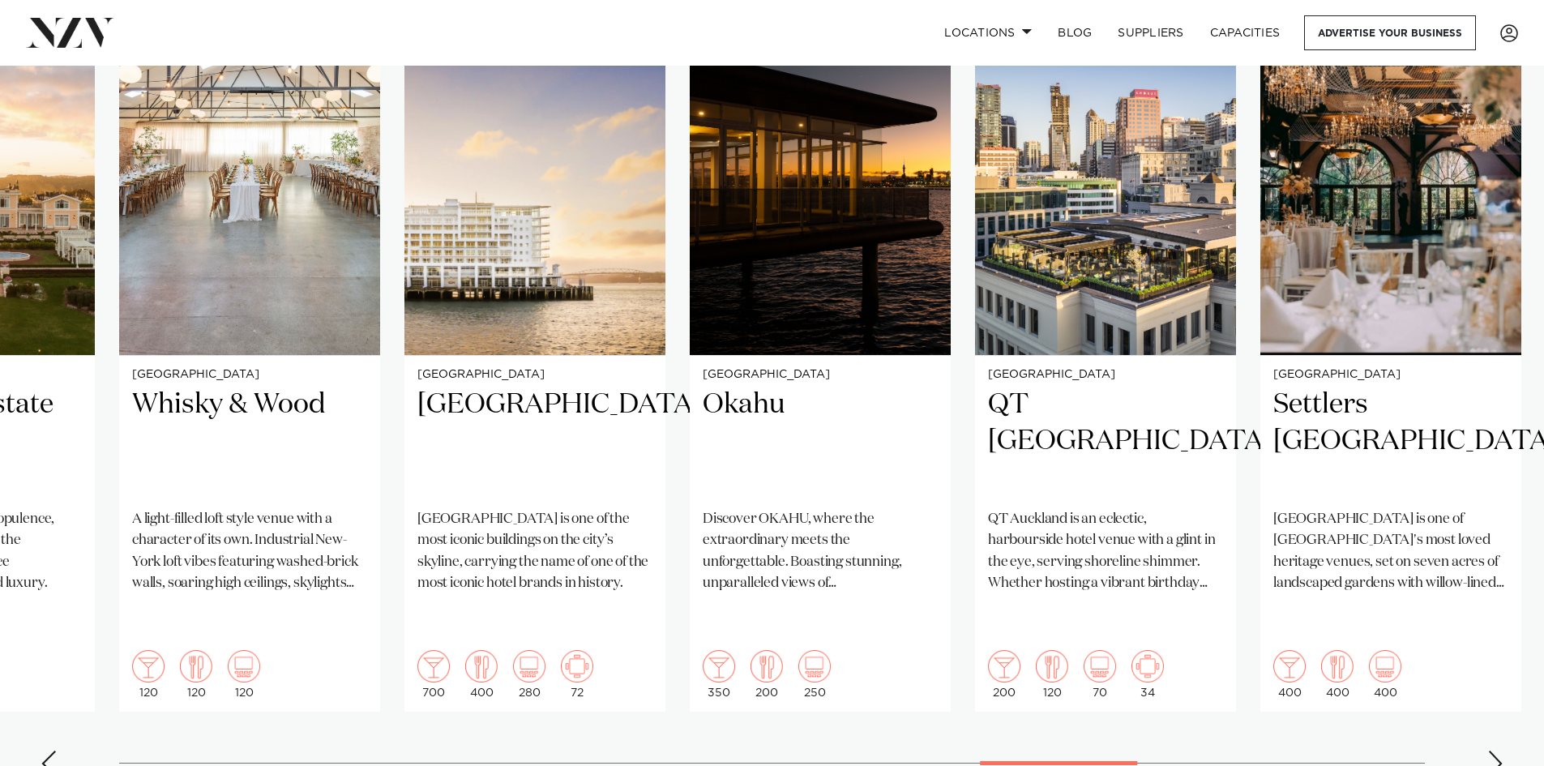
click at [1493, 751] on div "Next slide" at bounding box center [1496, 764] width 16 height 26
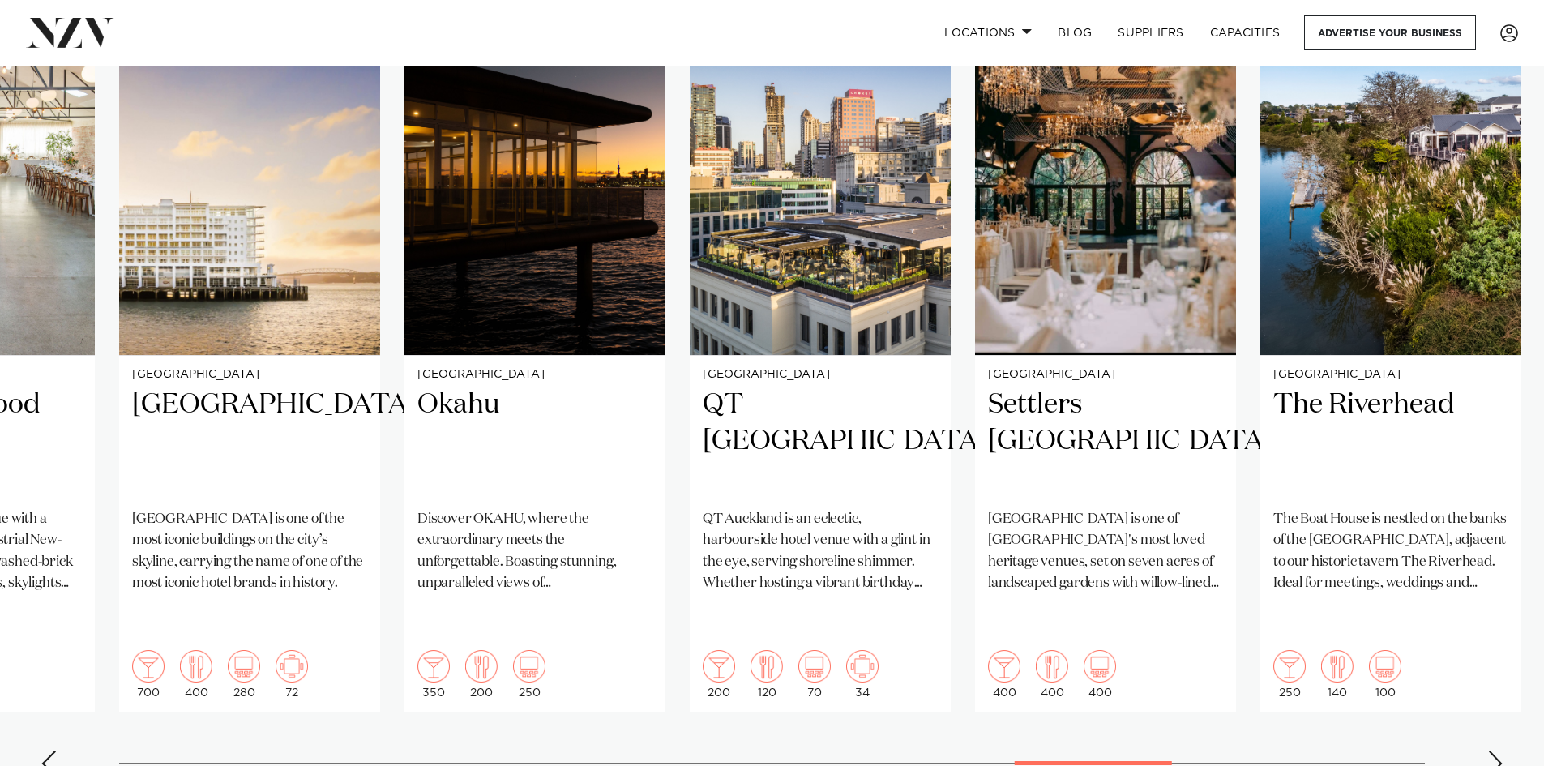
click at [1493, 751] on div "Next slide" at bounding box center [1496, 764] width 16 height 26
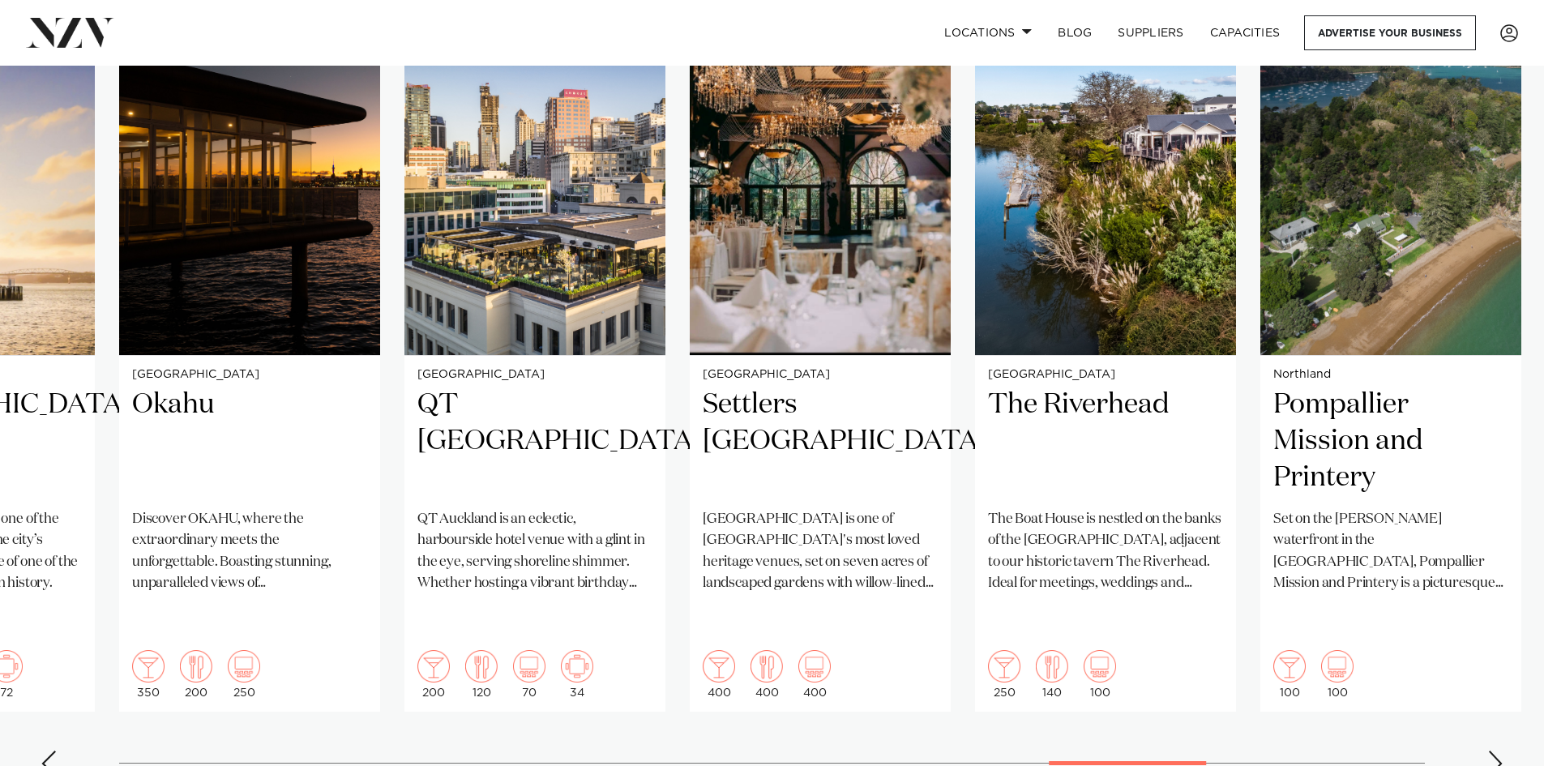
click at [1493, 751] on div "Next slide" at bounding box center [1496, 764] width 16 height 26
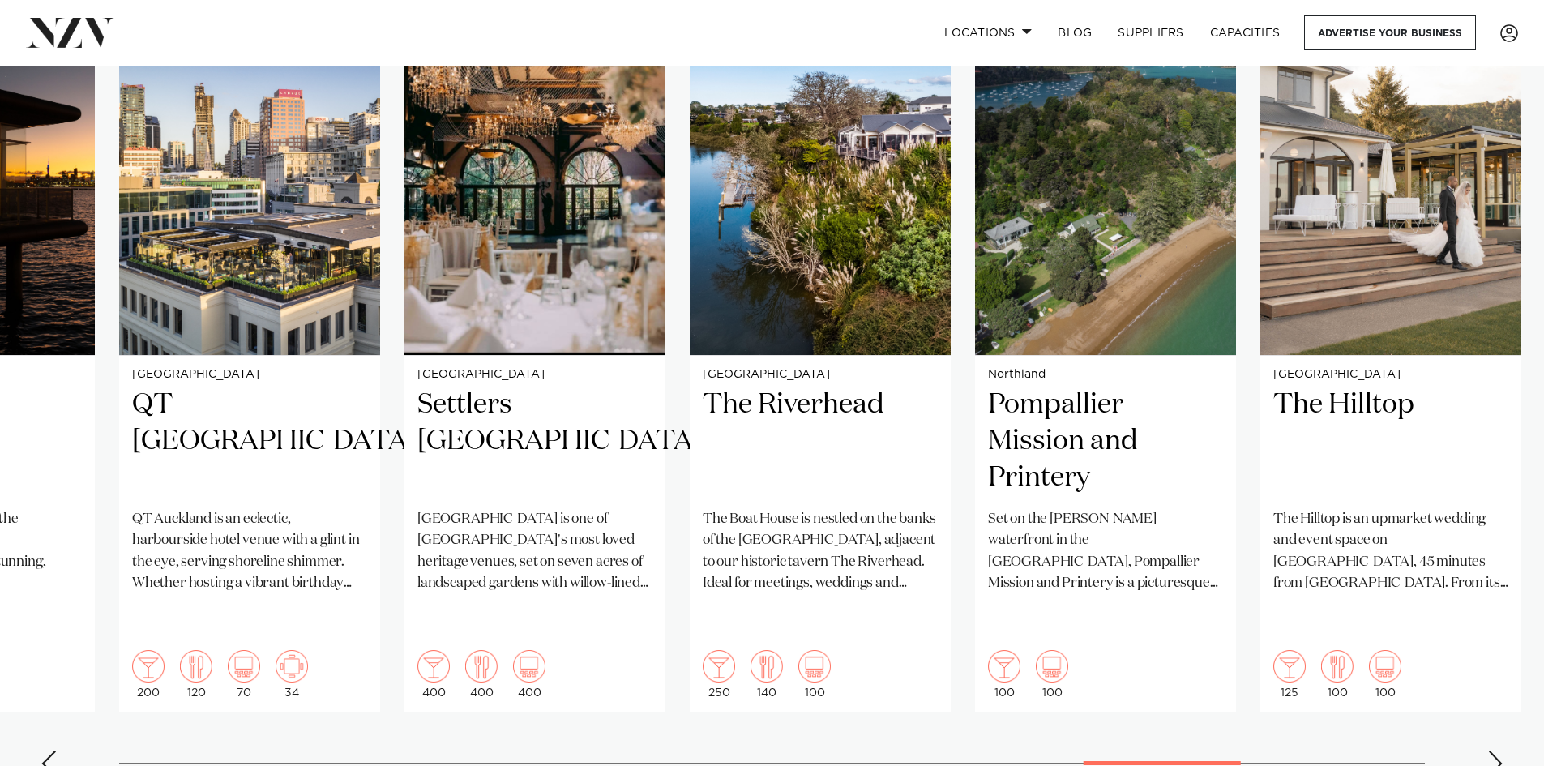
click at [1493, 751] on div "Next slide" at bounding box center [1496, 764] width 16 height 26
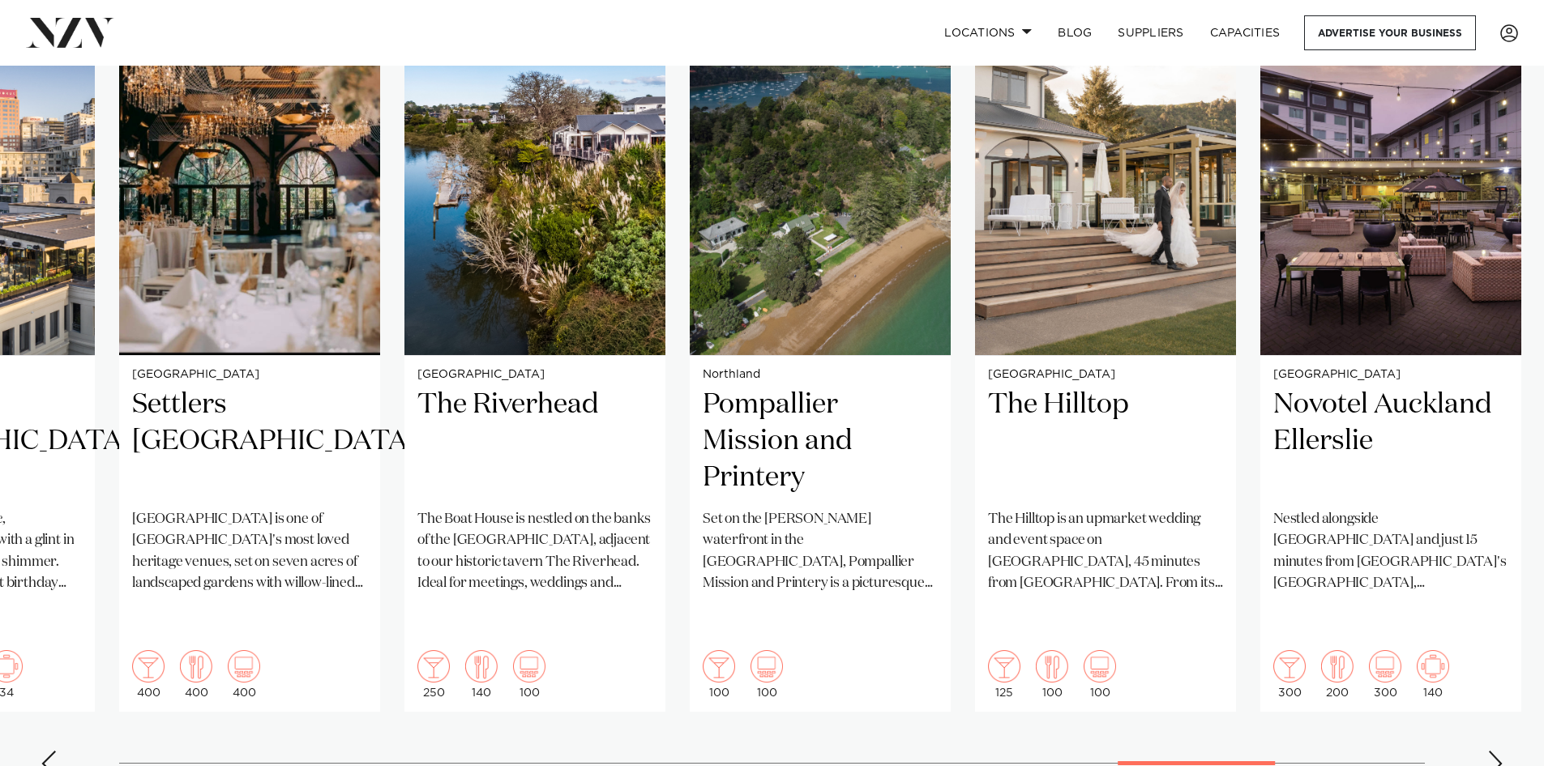
click at [1493, 751] on div "Next slide" at bounding box center [1496, 764] width 16 height 26
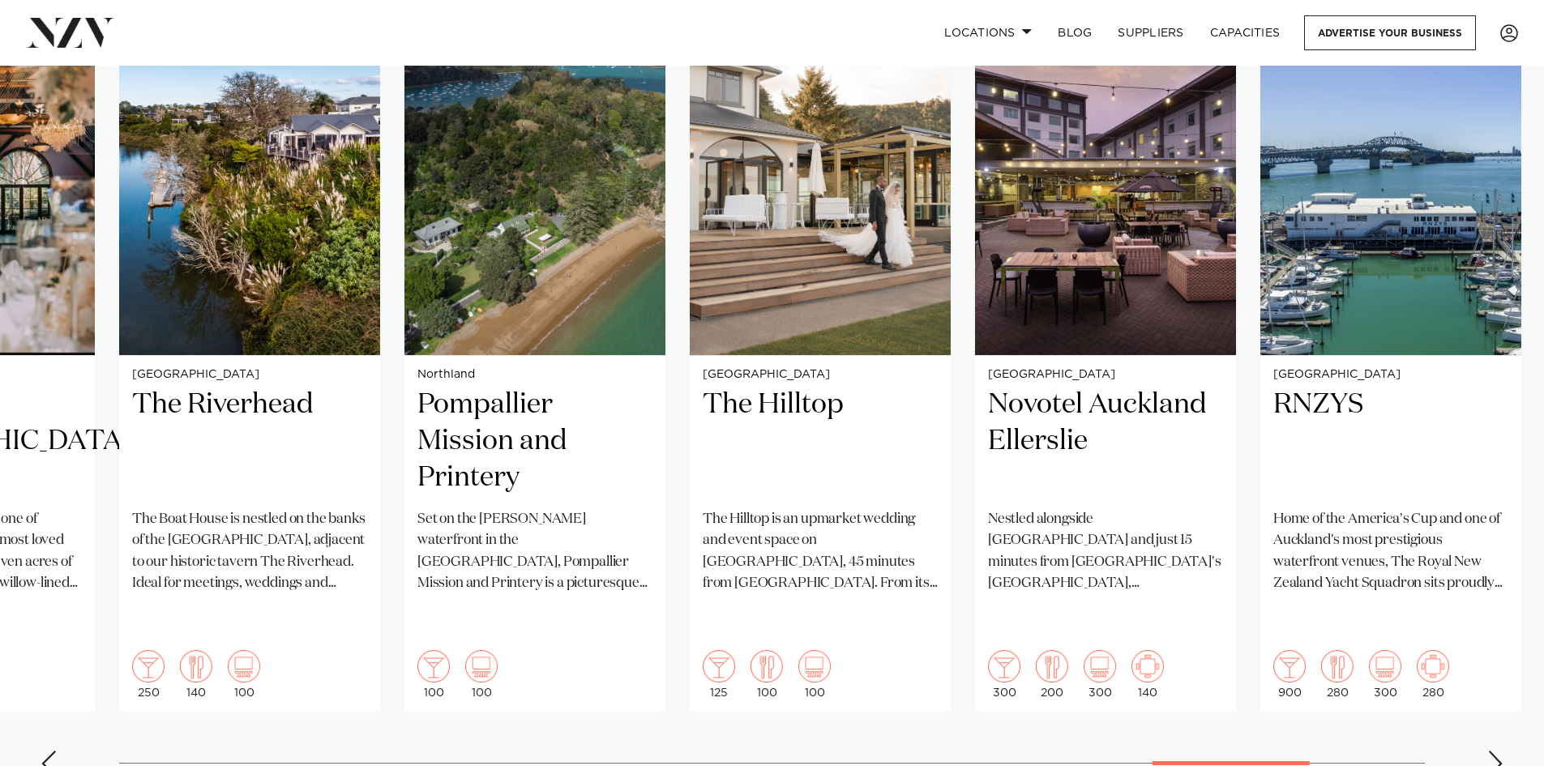
click at [1493, 751] on div "Next slide" at bounding box center [1496, 764] width 16 height 26
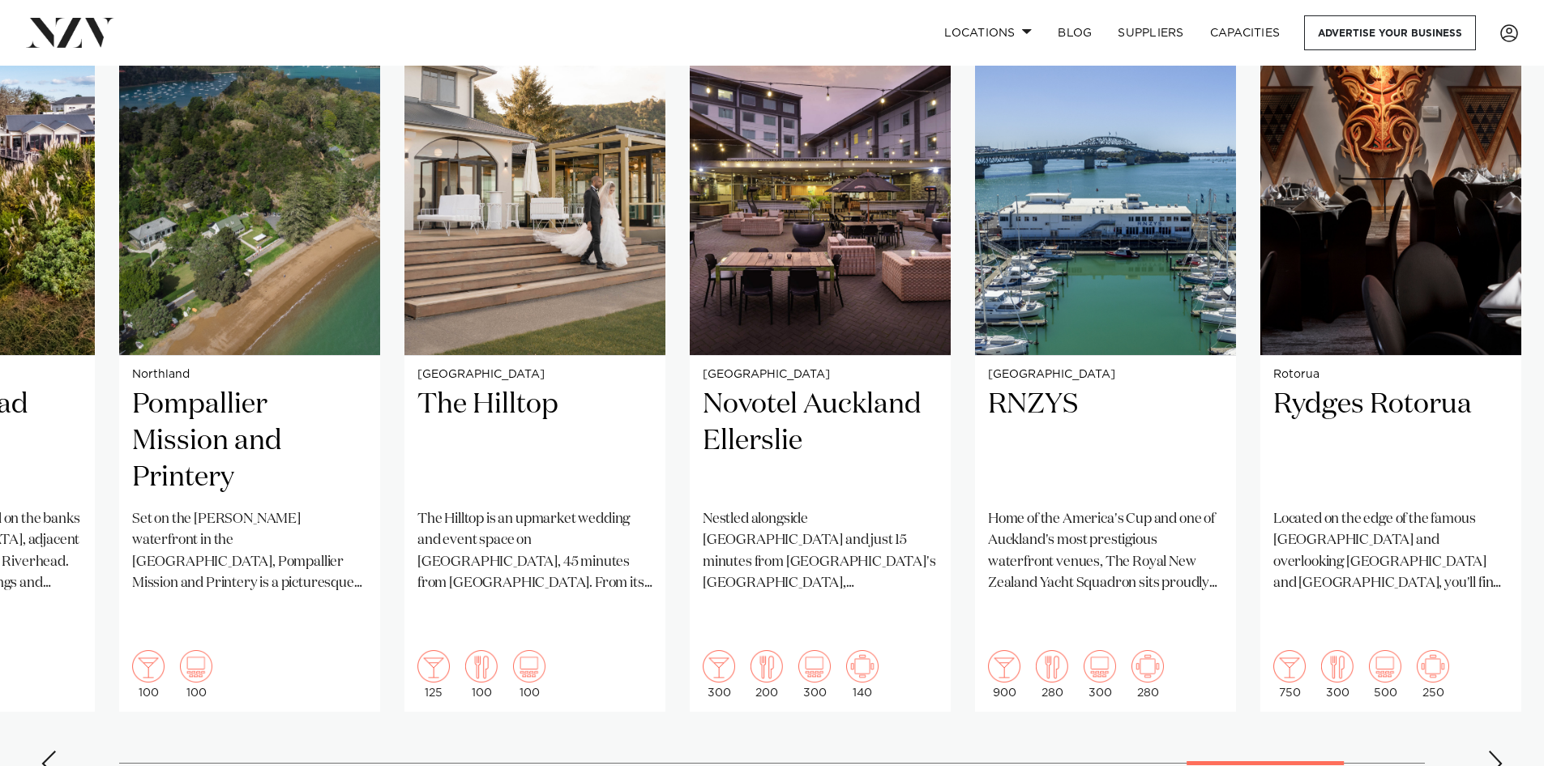
click at [1493, 751] on div "Next slide" at bounding box center [1496, 764] width 16 height 26
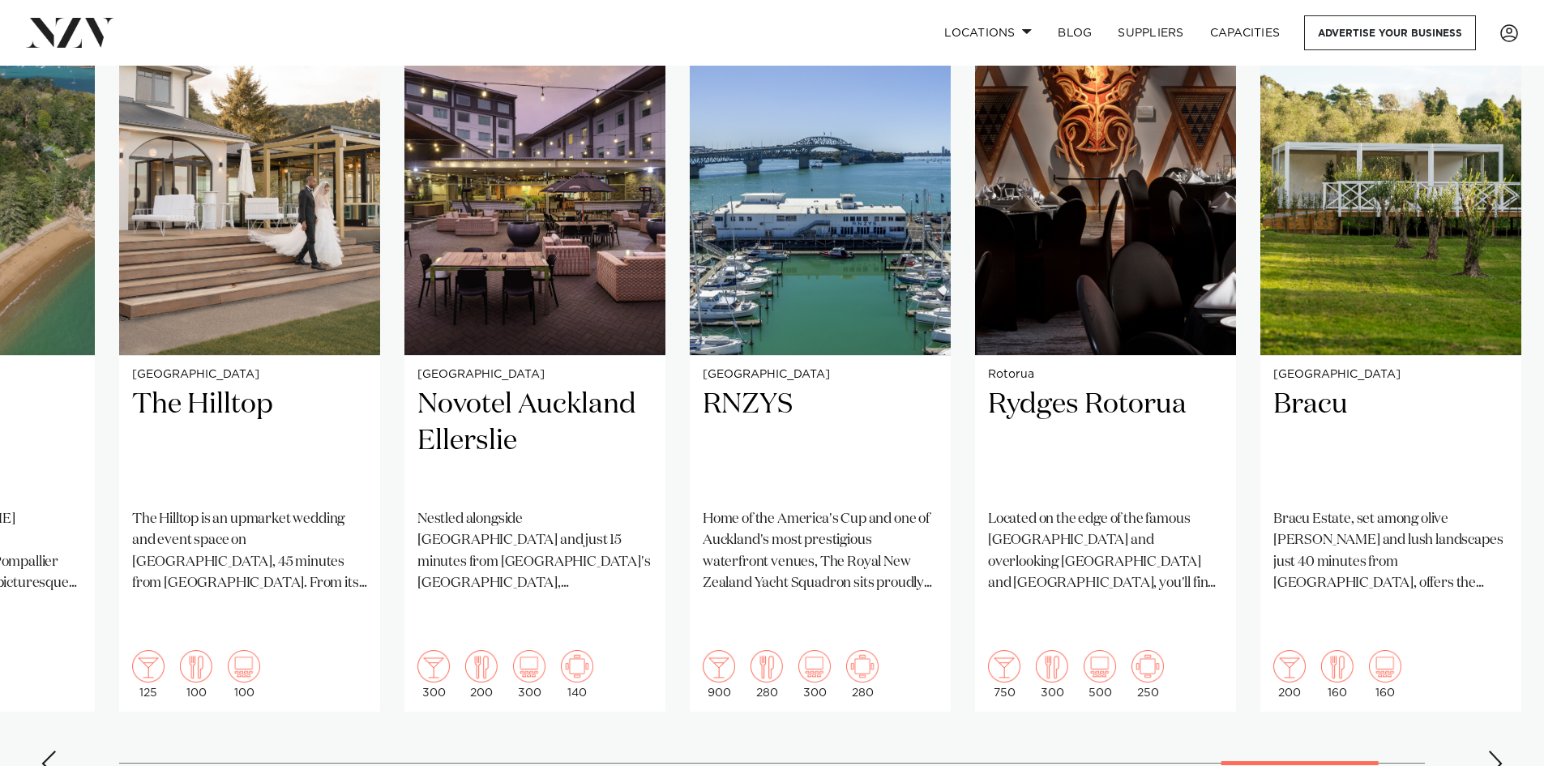
click at [1493, 751] on div "Next slide" at bounding box center [1496, 764] width 16 height 26
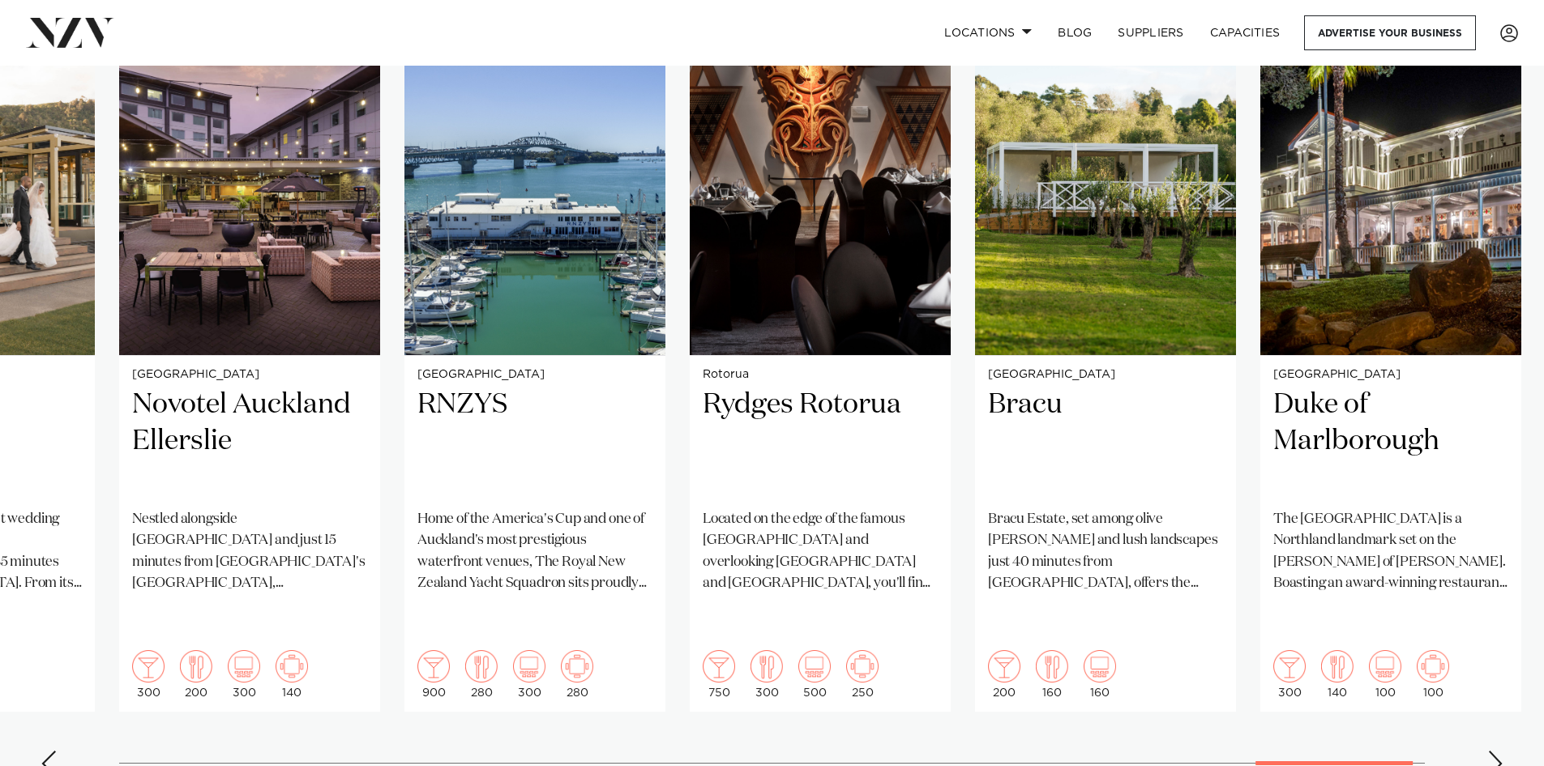
click at [1493, 751] on div "Next slide" at bounding box center [1496, 764] width 16 height 26
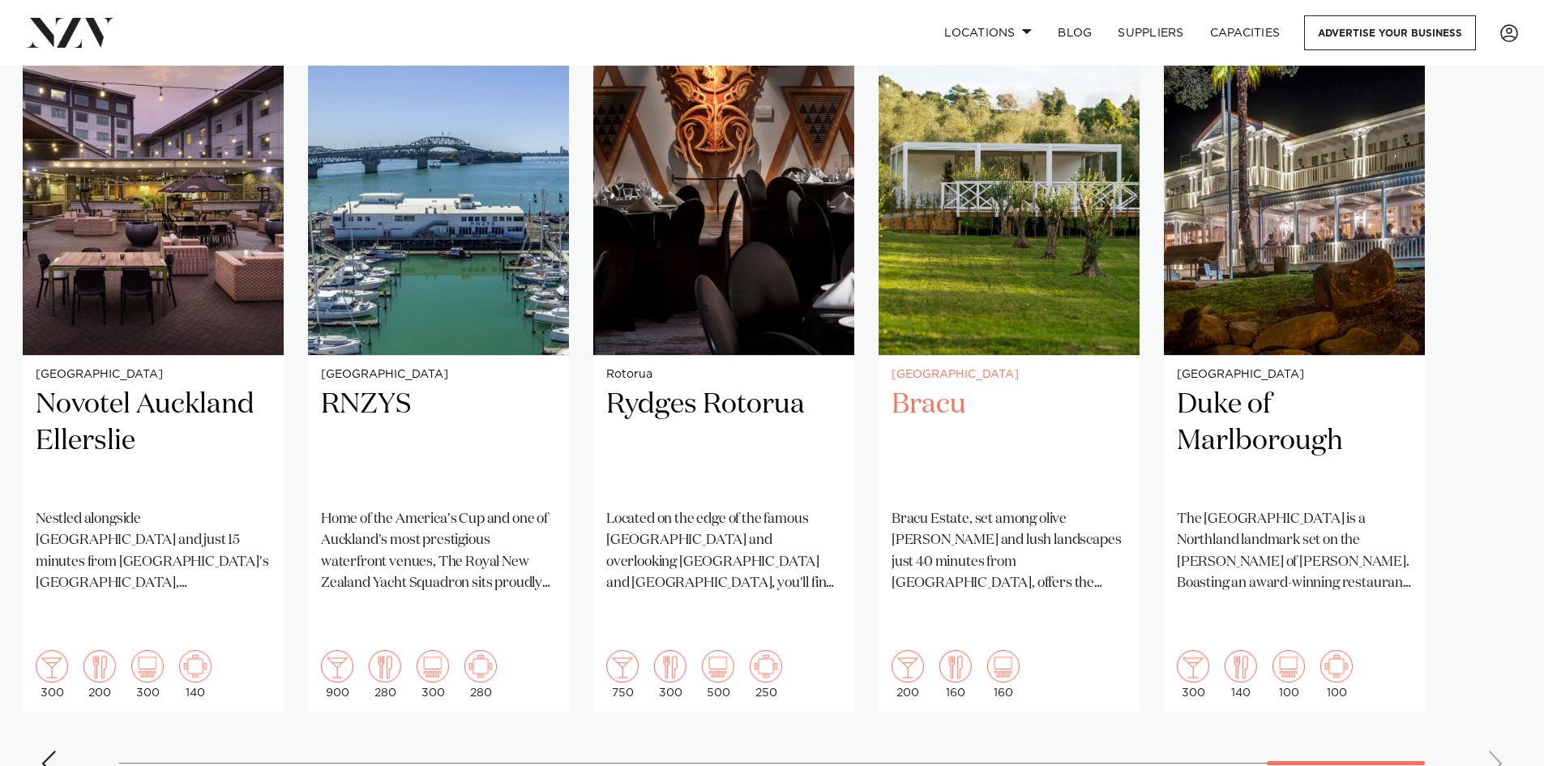
click at [933, 405] on h2 "Bracu" at bounding box center [1009, 441] width 235 height 109
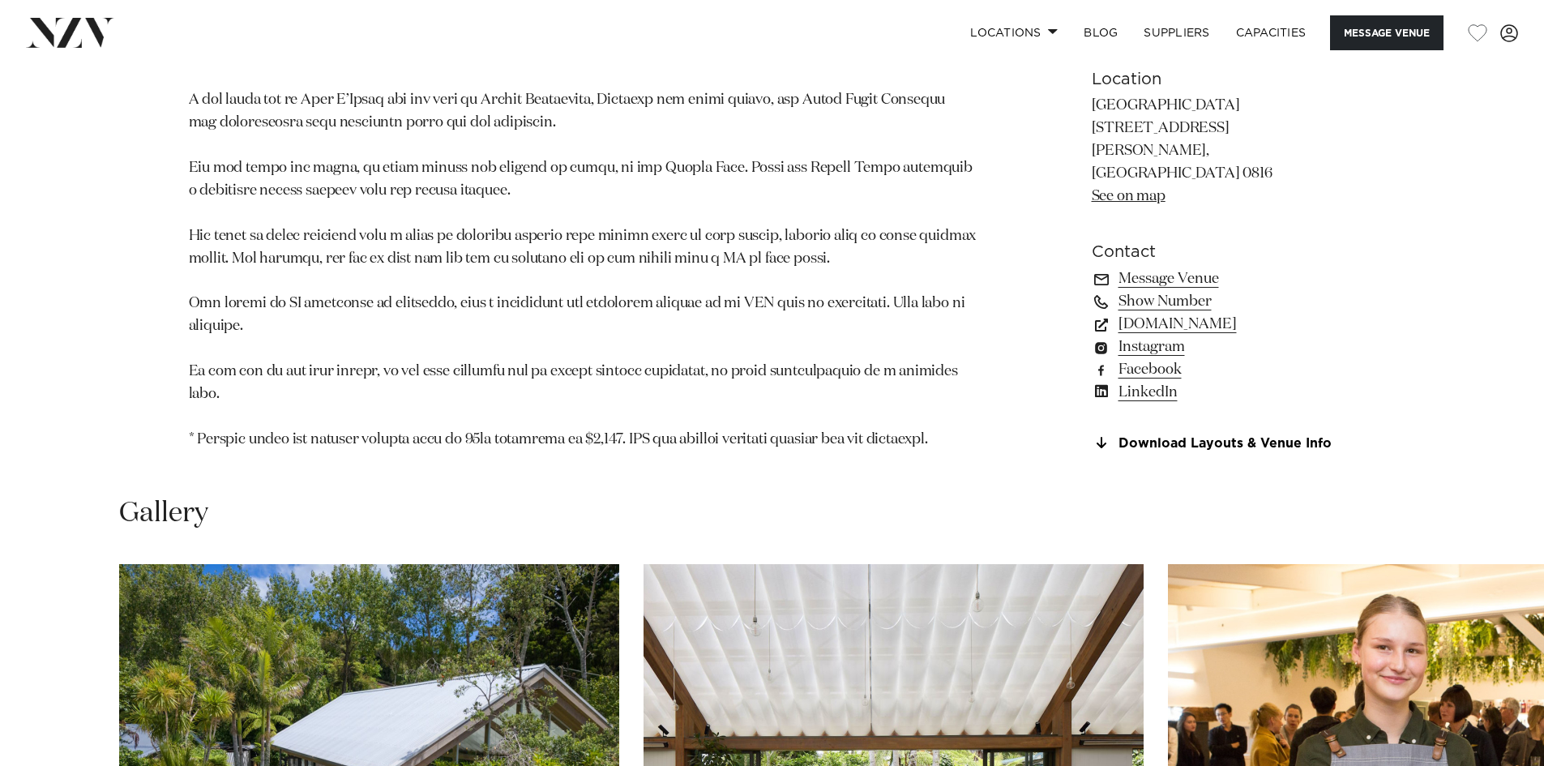
scroll to position [1459, 0]
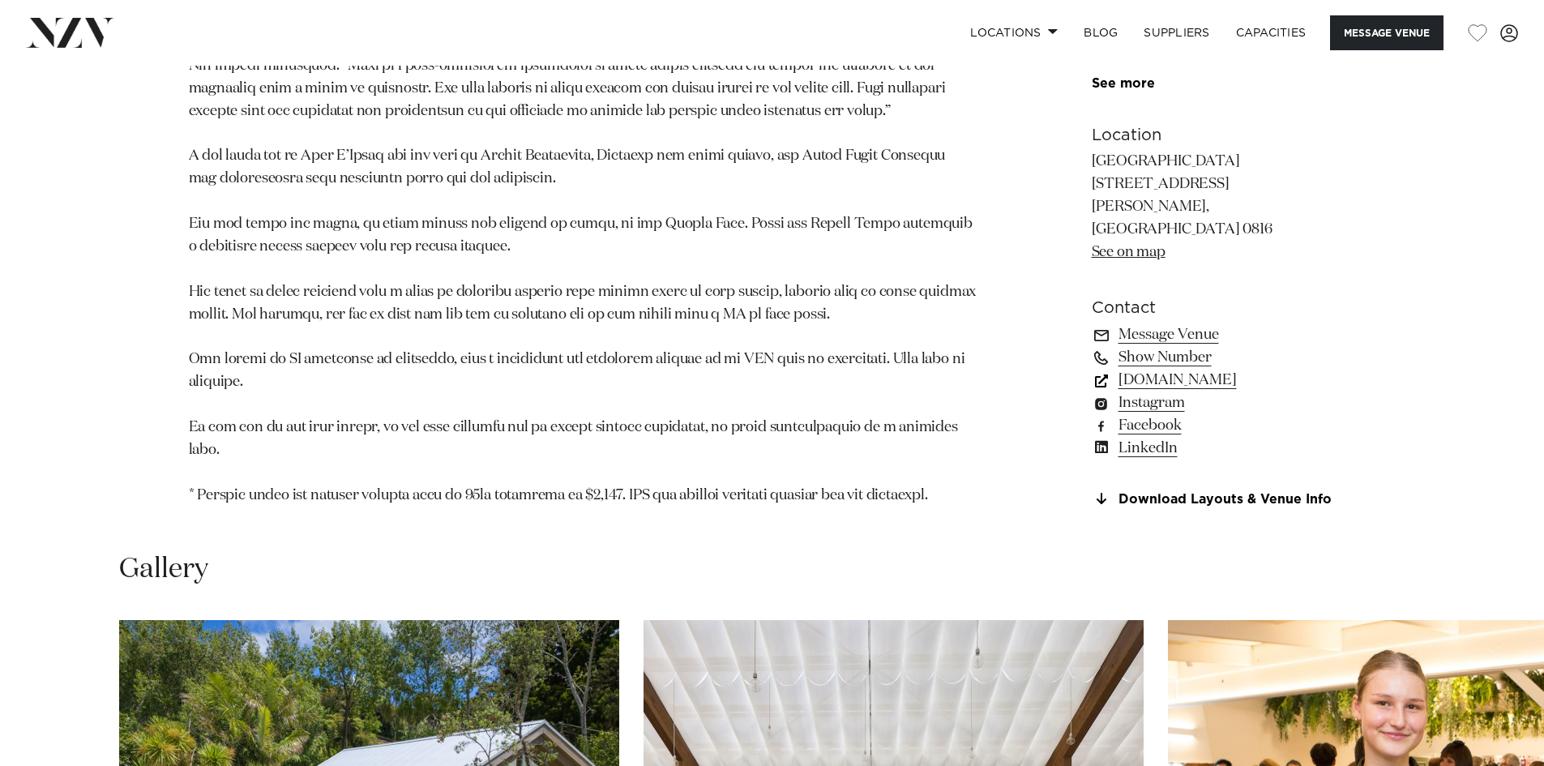
click at [1190, 370] on link "simplyevents.co.nz" at bounding box center [1224, 381] width 264 height 23
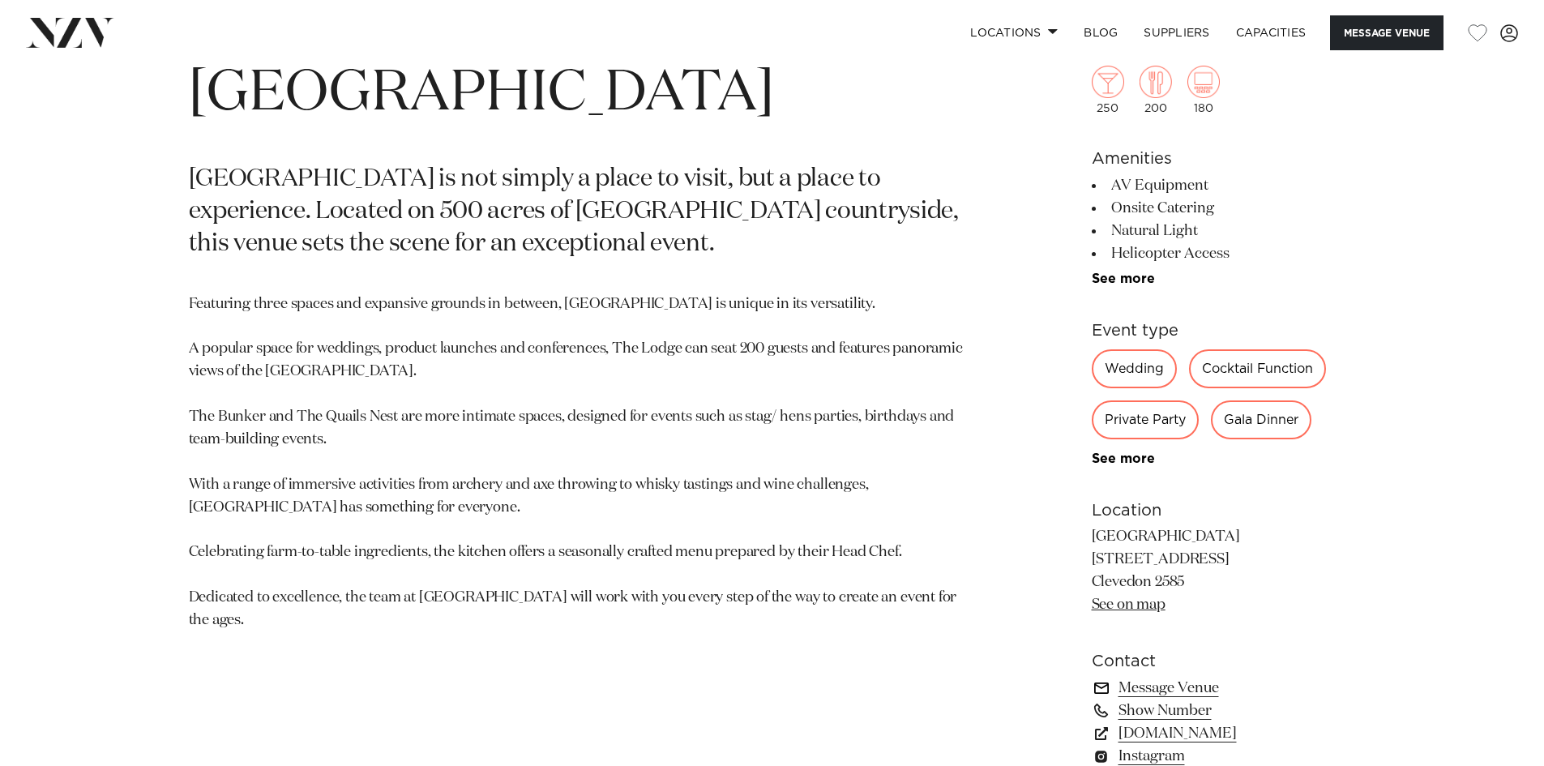
scroll to position [892, 0]
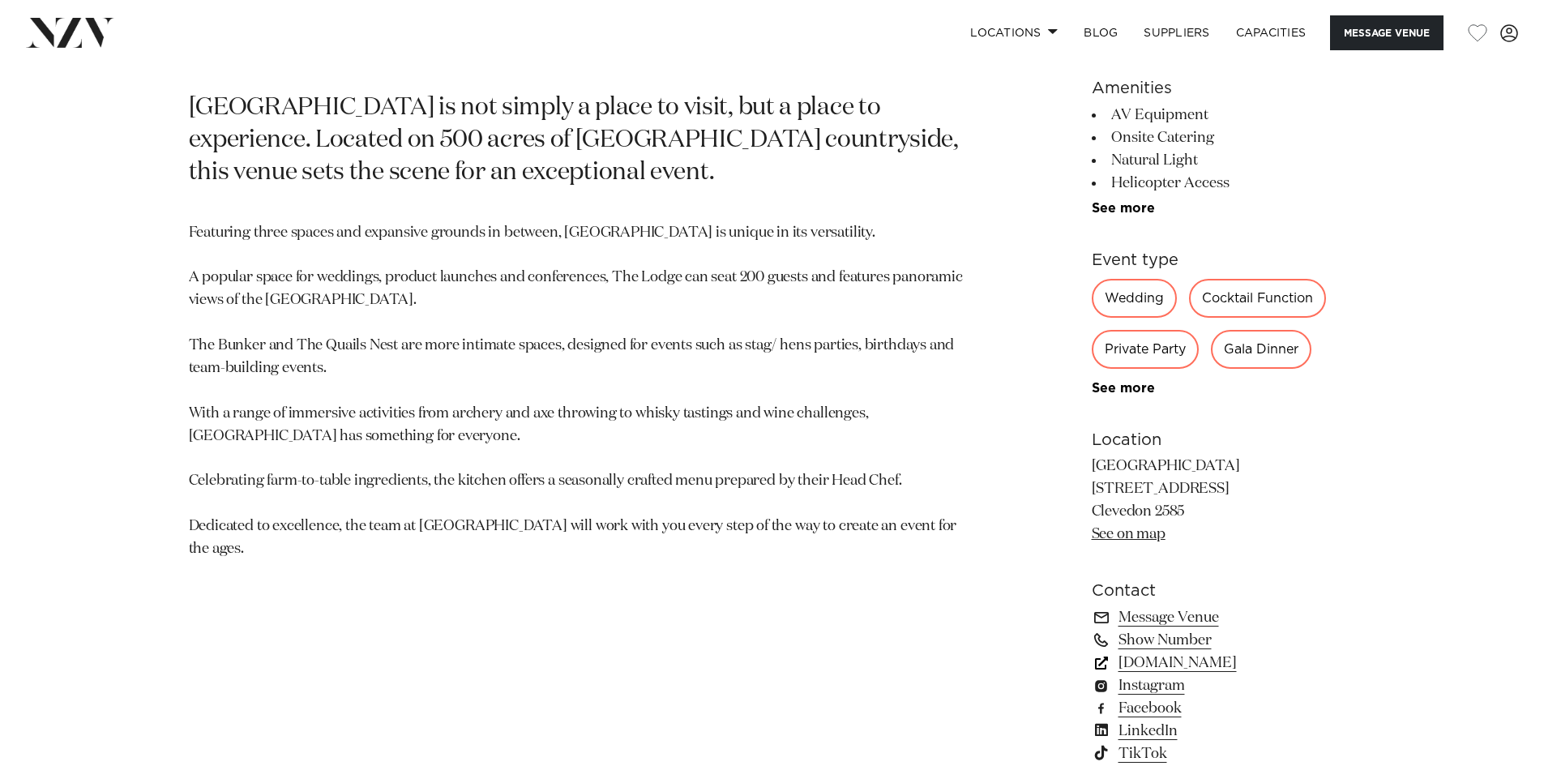
click at [1180, 665] on link "kauribay.co.nz" at bounding box center [1224, 663] width 264 height 23
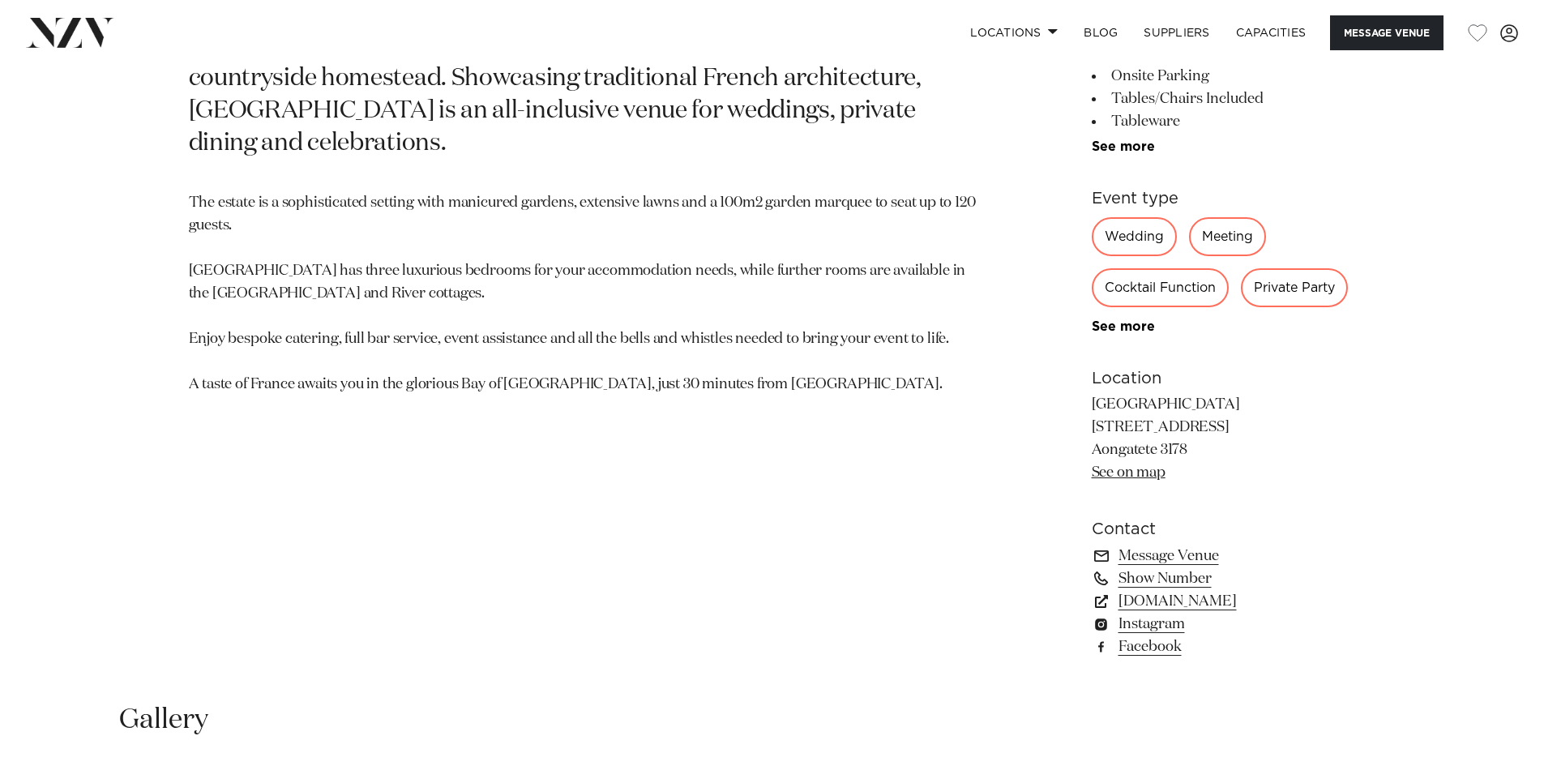
scroll to position [973, 0]
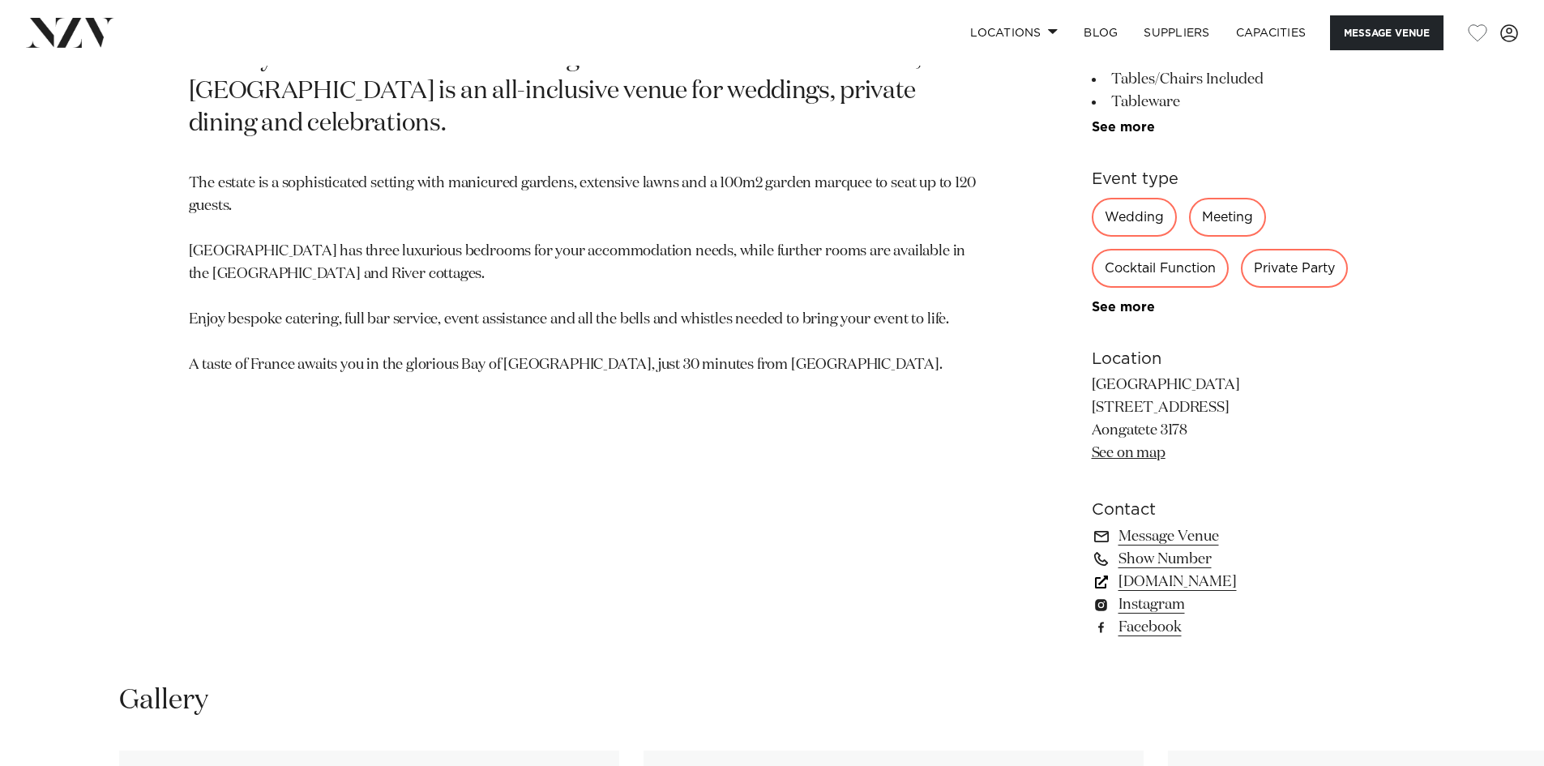
click at [1201, 582] on link "www.villavie.co.nz" at bounding box center [1224, 582] width 264 height 23
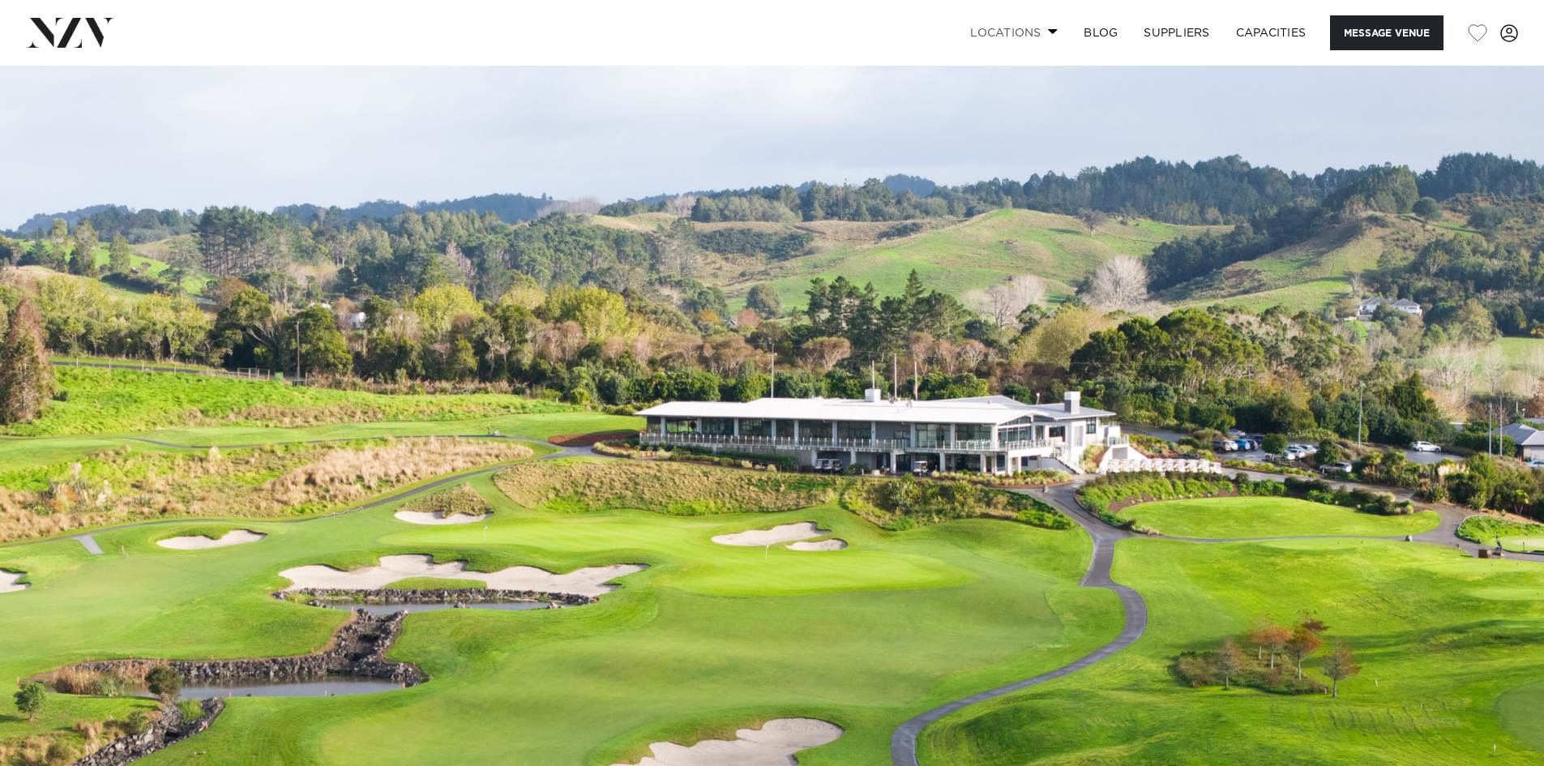
click at [1035, 29] on link "Locations" at bounding box center [1013, 32] width 113 height 35
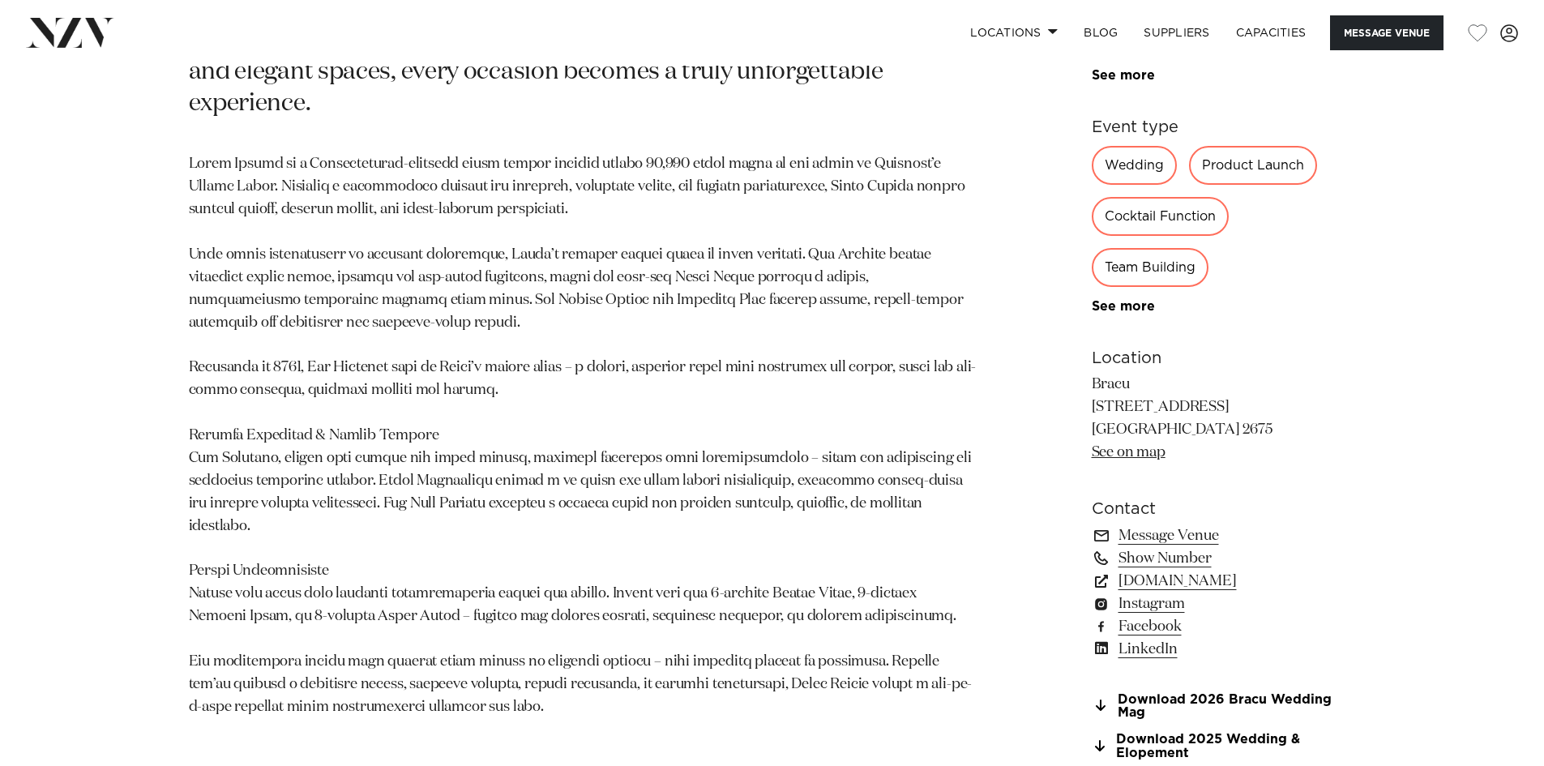
scroll to position [1054, 0]
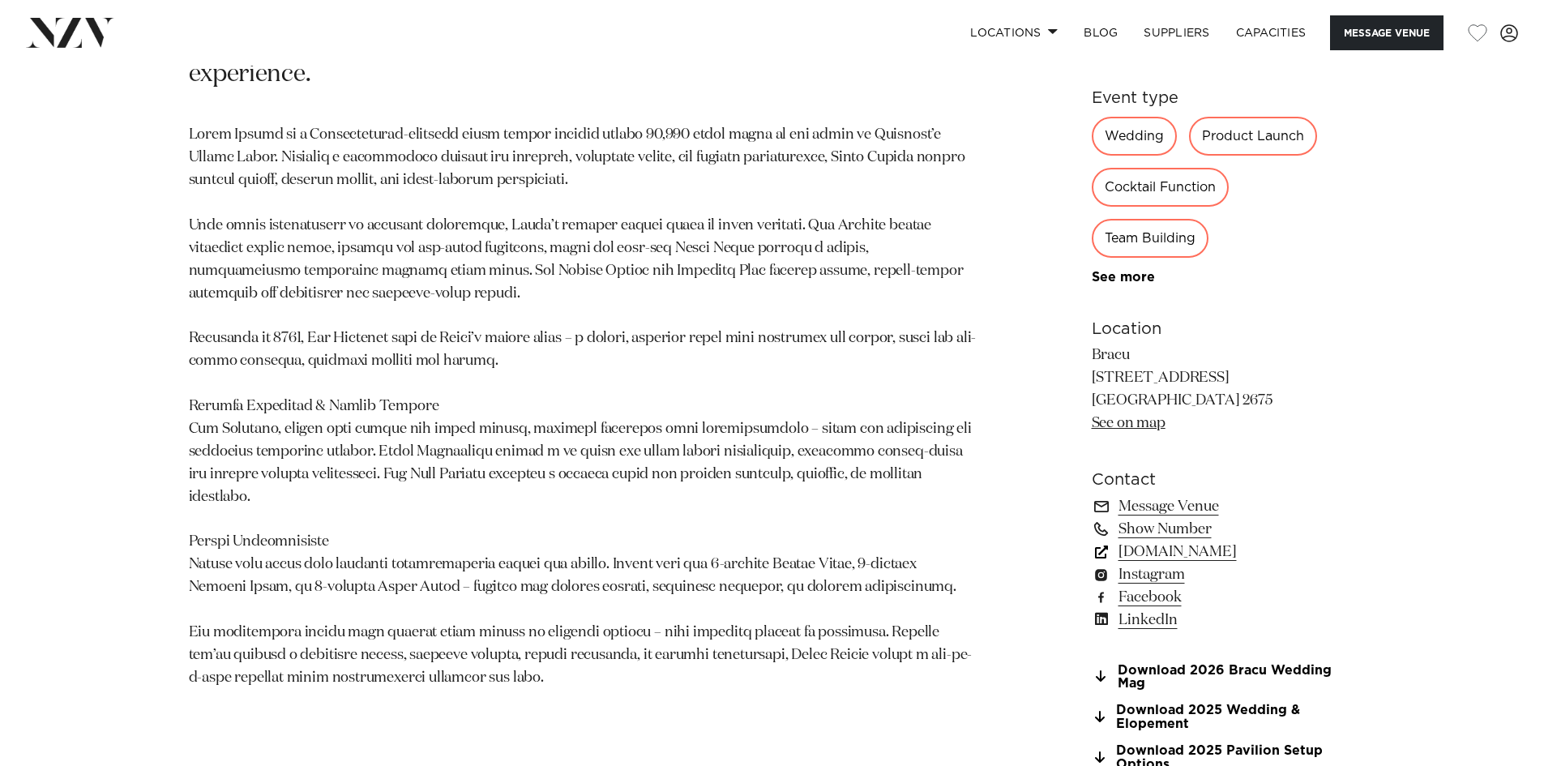
click at [1180, 554] on link "[DOMAIN_NAME]" at bounding box center [1224, 552] width 264 height 23
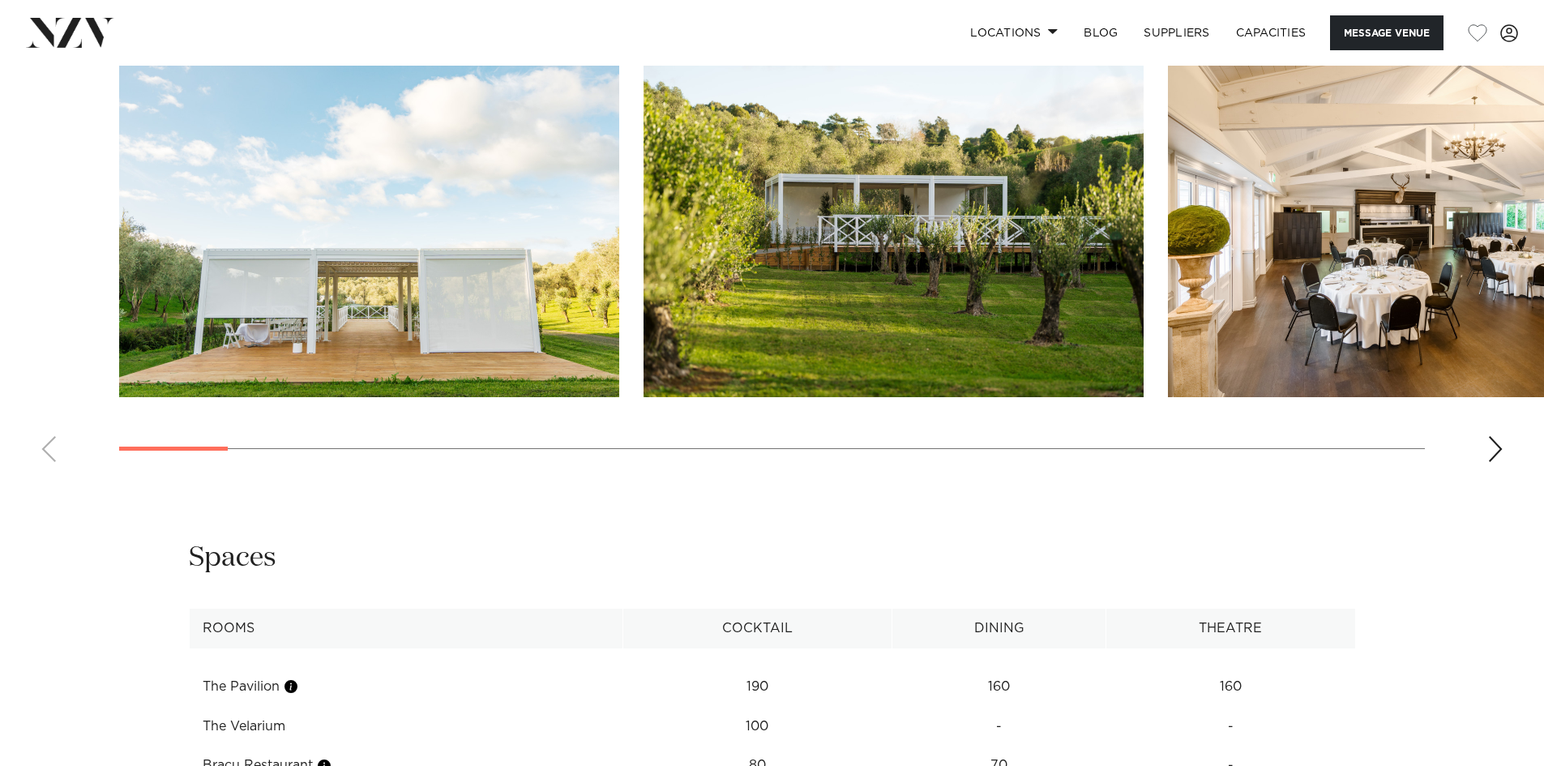
scroll to position [1946, 0]
